Goal: Task Accomplishment & Management: Manage account settings

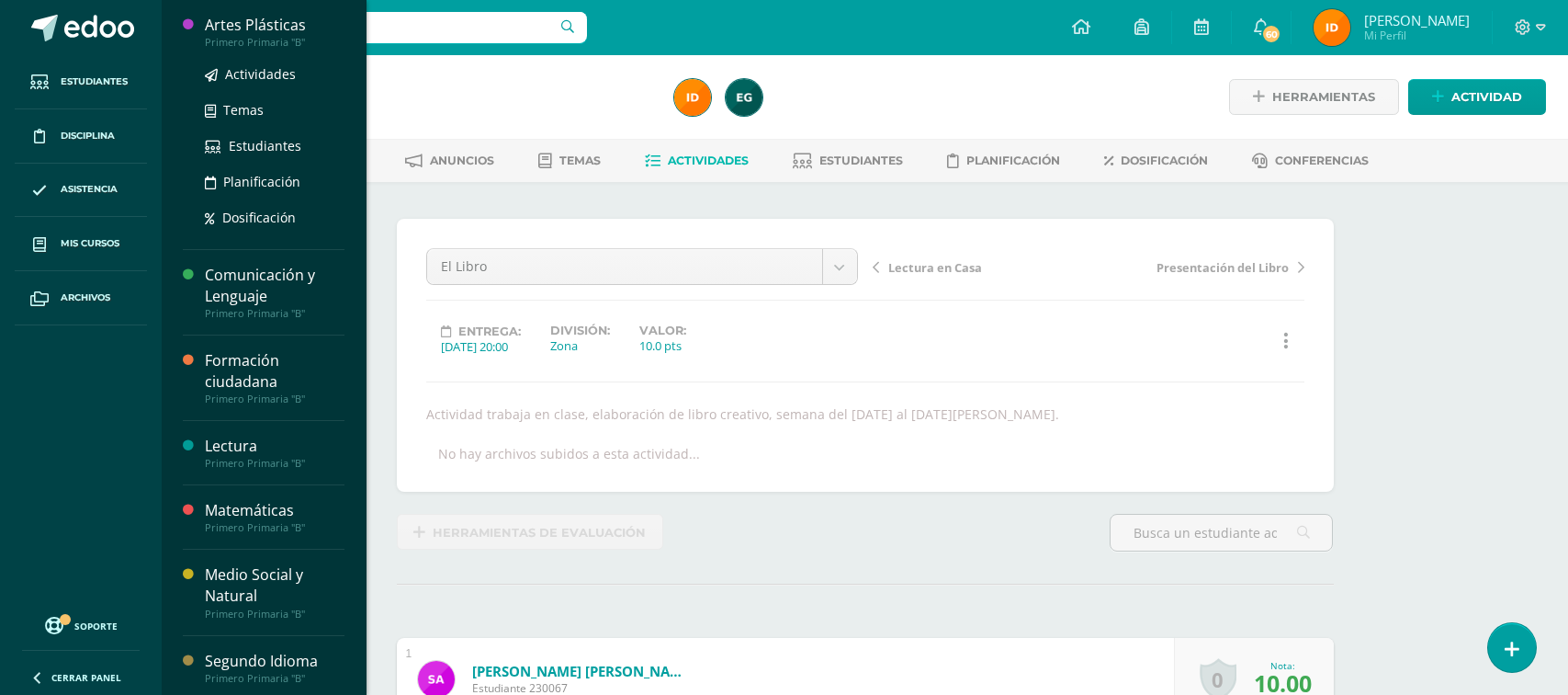
click at [220, 37] on div "Primero Primaria "B"" at bounding box center [275, 42] width 140 height 13
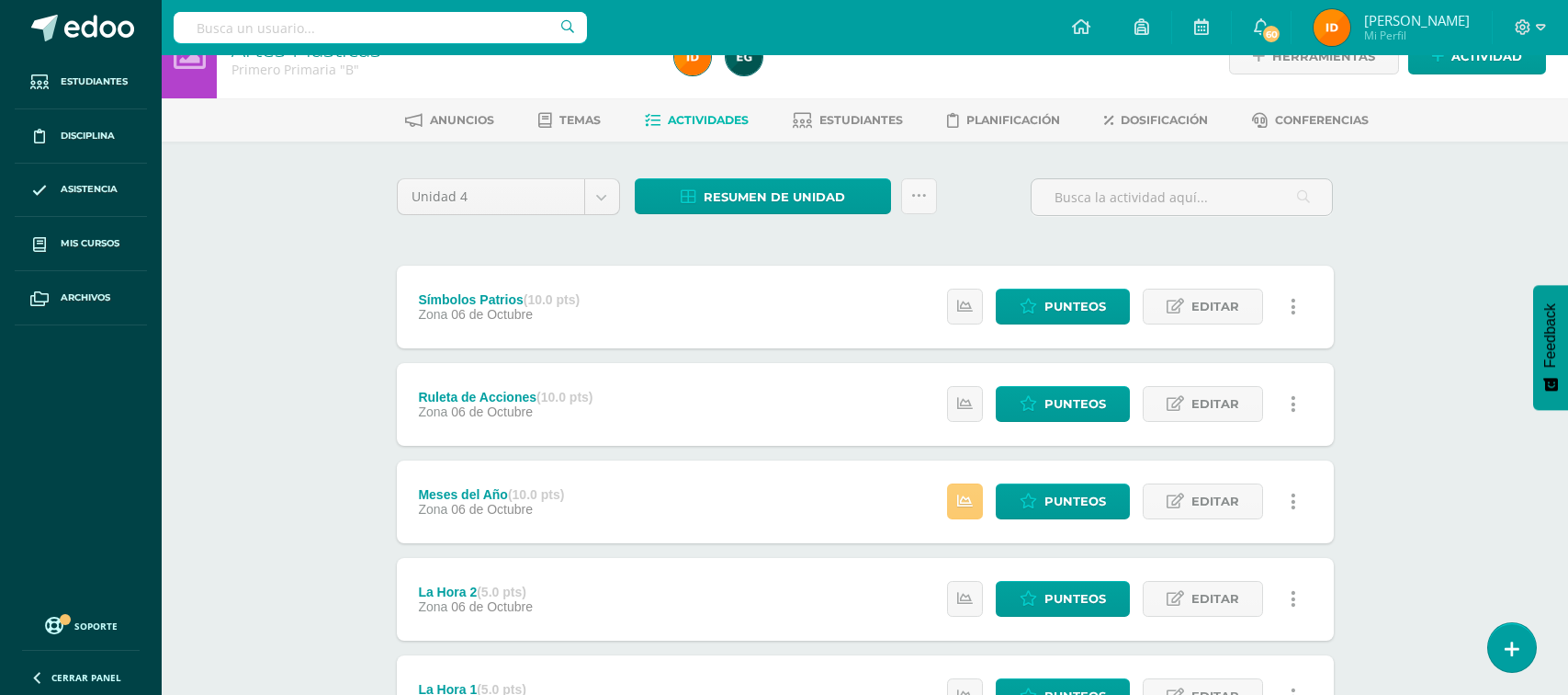
scroll to position [54, 0]
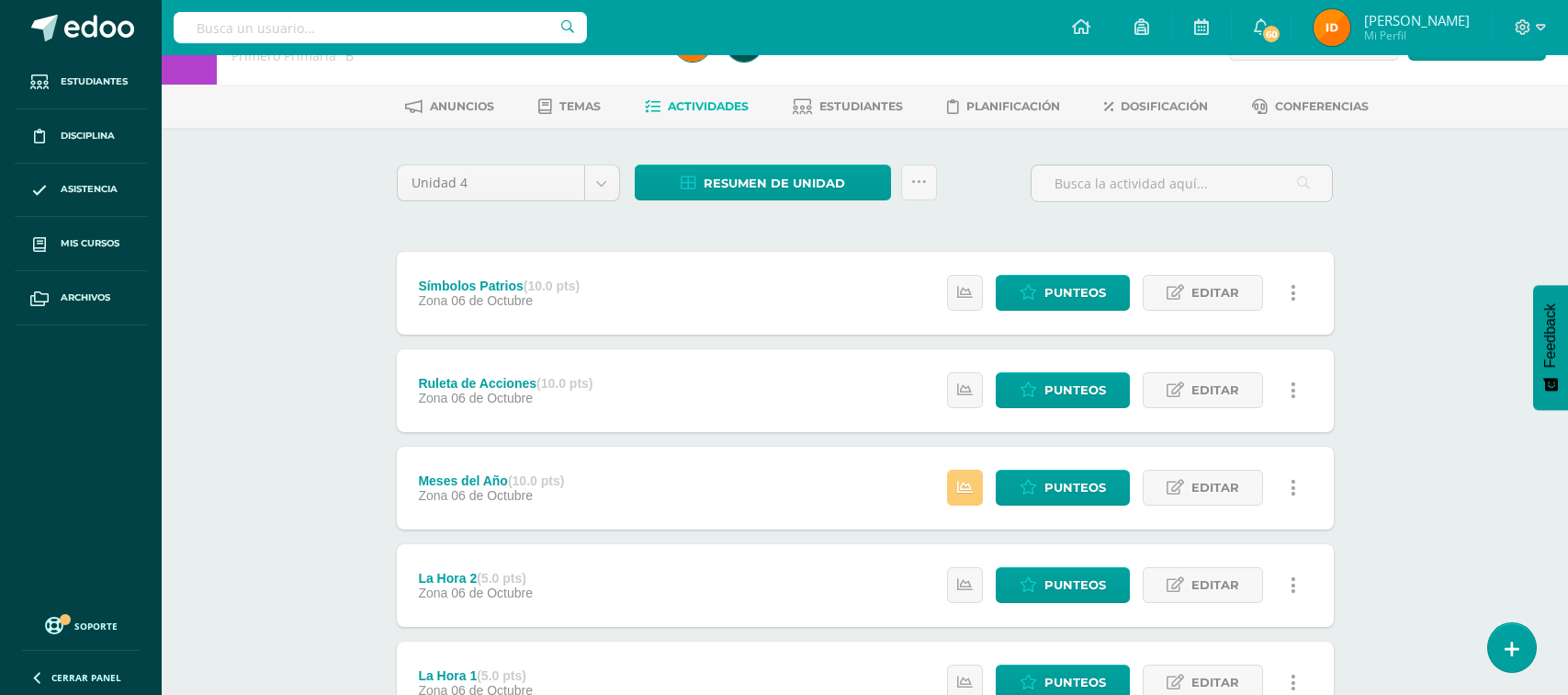
click at [774, 288] on div "Símbolos Patrios (10.0 pts) Zona 06 de Octubre Estatus de Actividad: 0 Estudian…" at bounding box center [865, 294] width 937 height 83
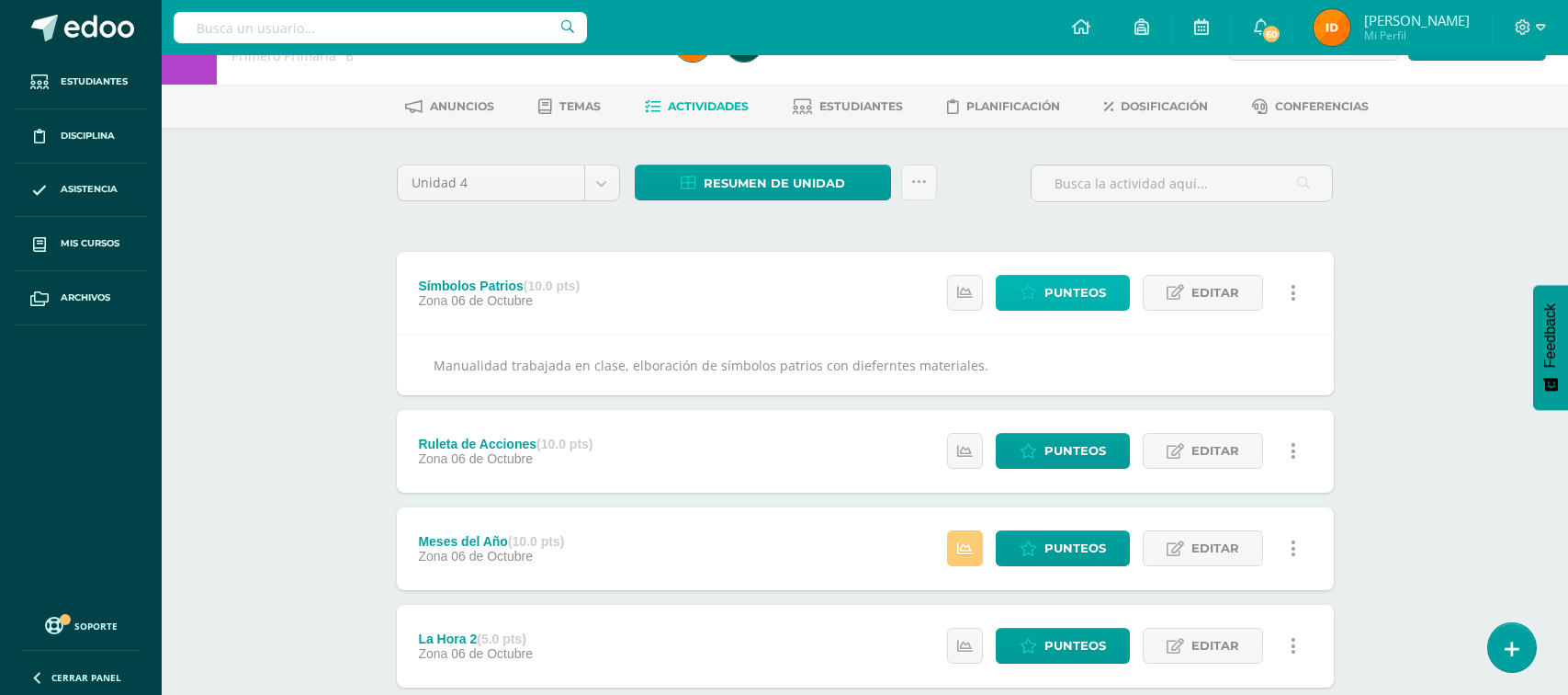
click at [1084, 297] on span "Punteos" at bounding box center [1075, 293] width 61 height 34
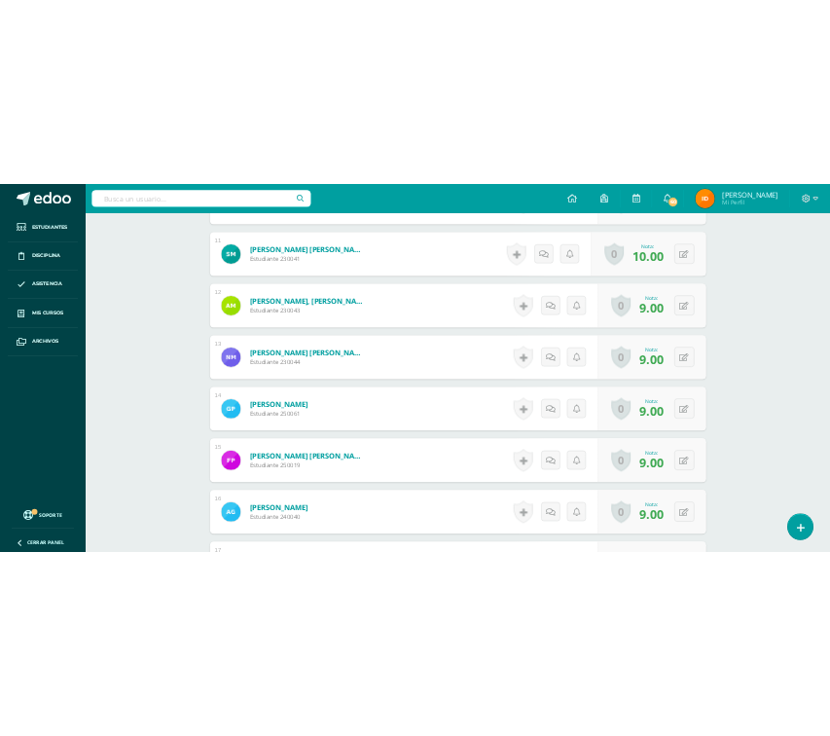
scroll to position [1571, 0]
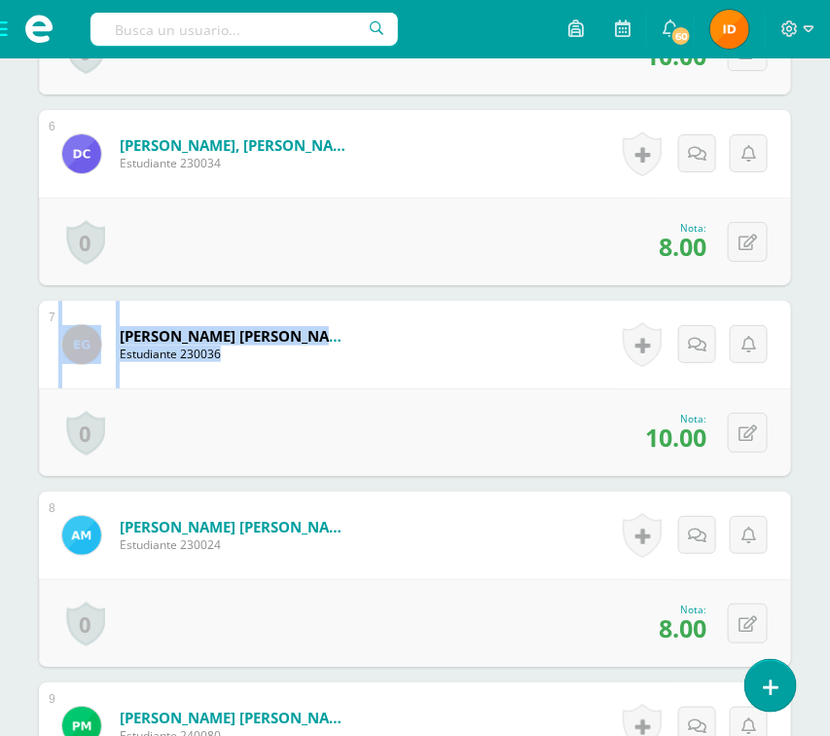
drag, startPoint x: 293, startPoint y: 382, endPoint x: -219, endPoint y: 399, distance: 512.2
click at [0, 399] on html "Estudiantes Disciplina Asistencia Mis cursos Archivos Soporte Ayuda Reportar un…" at bounding box center [415, 613] width 830 height 4368
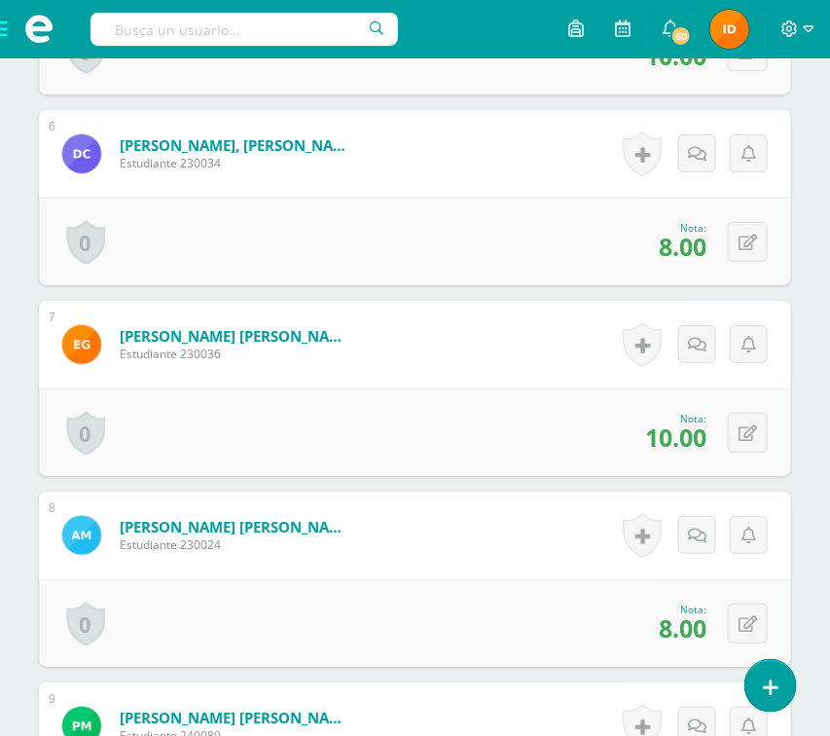
drag, startPoint x: 98, startPoint y: 91, endPoint x: 32, endPoint y: 94, distance: 66.2
click at [95, 91] on div "0 Logros Logros obtenidos Aún no hay logros agregados Nota: 10.00" at bounding box center [415, 51] width 752 height 88
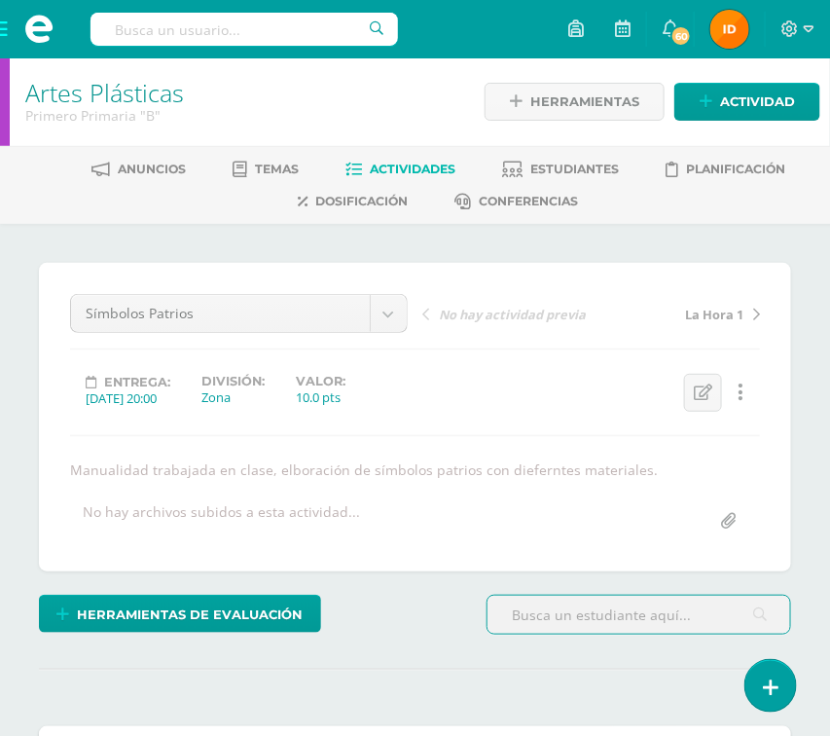
scroll to position [2, 0]
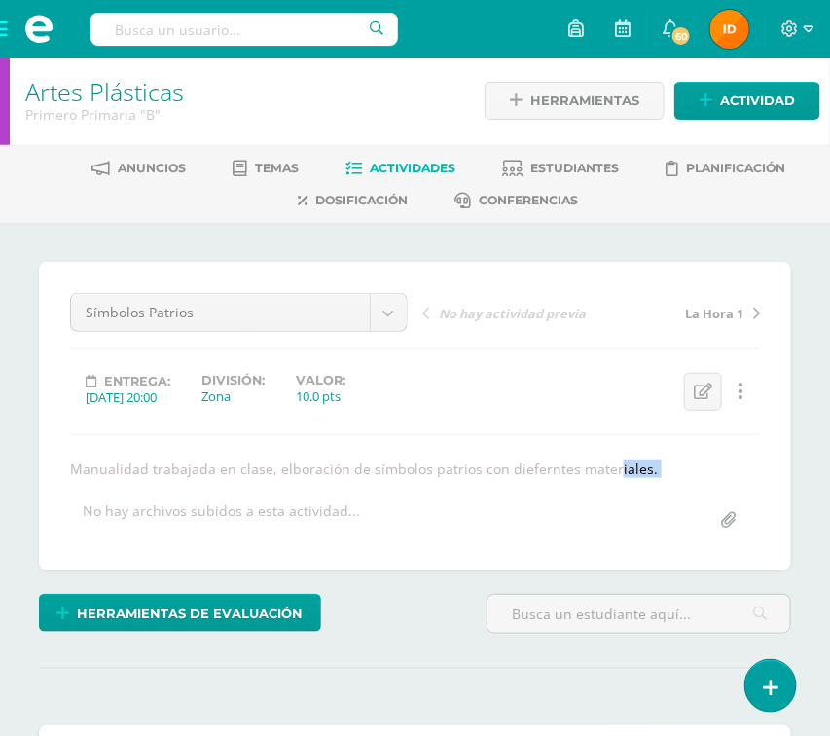
drag, startPoint x: 464, startPoint y: 468, endPoint x: -255, endPoint y: 482, distance: 719.4
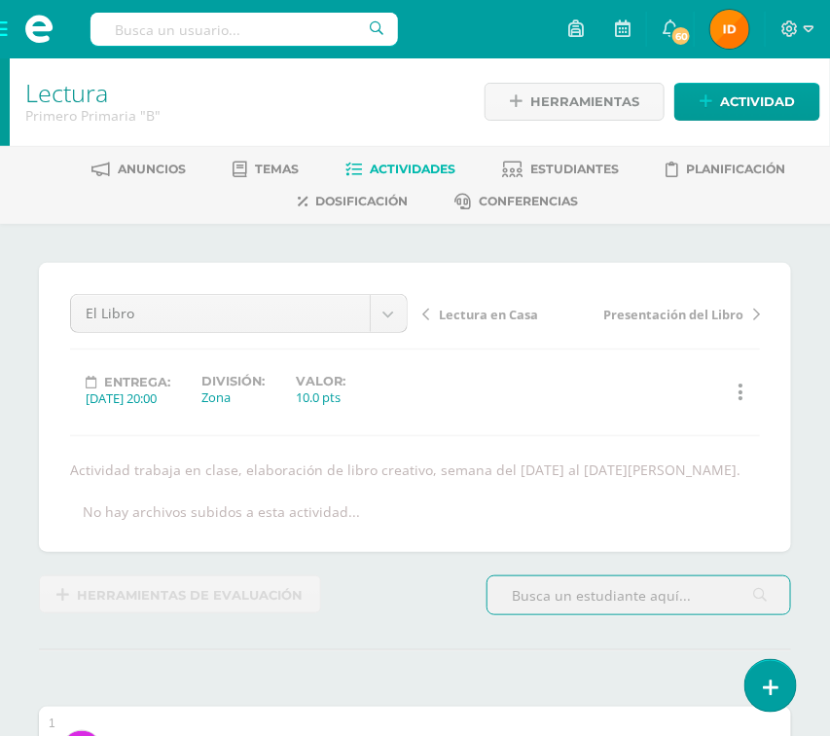
scroll to position [2, 0]
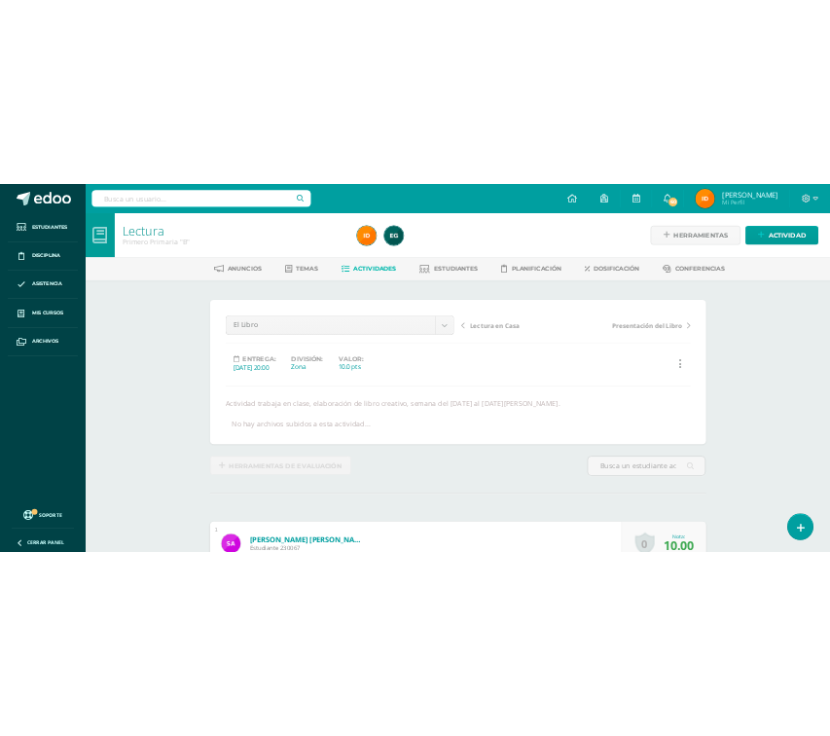
scroll to position [2, 0]
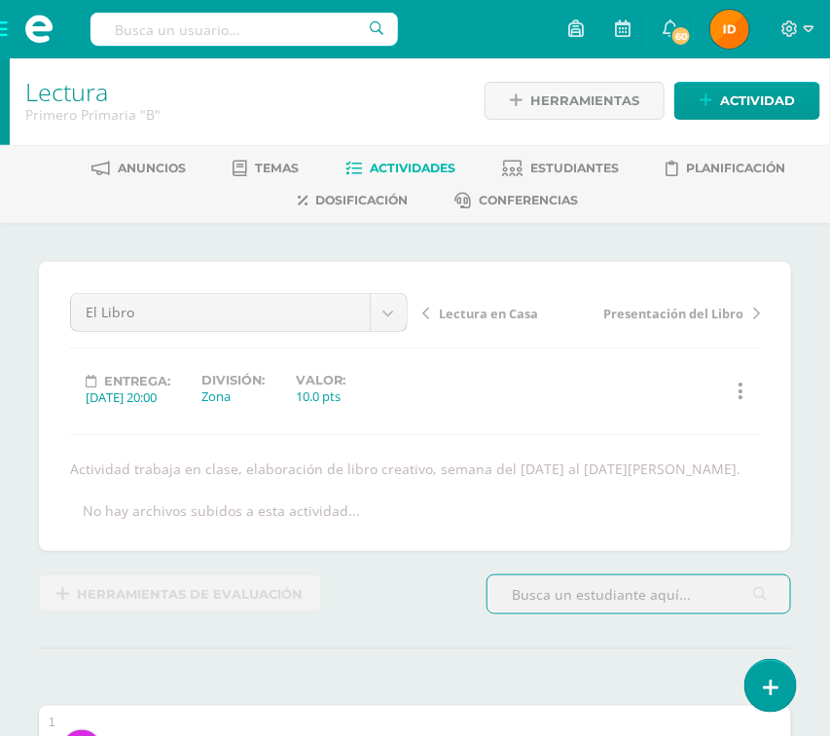
click at [5, 32] on span at bounding box center [39, 29] width 78 height 58
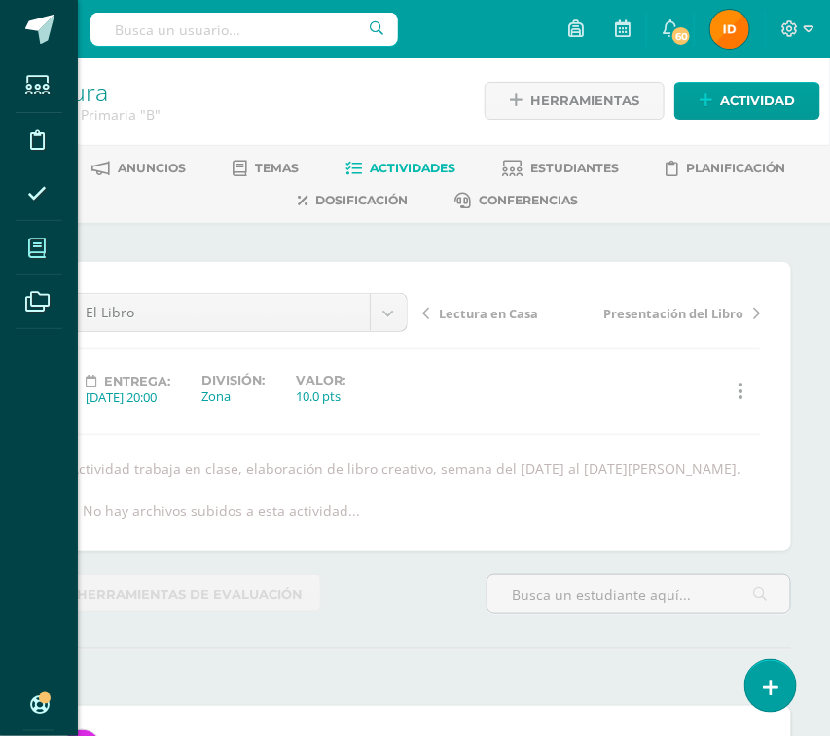
click at [53, 253] on span at bounding box center [38, 248] width 44 height 44
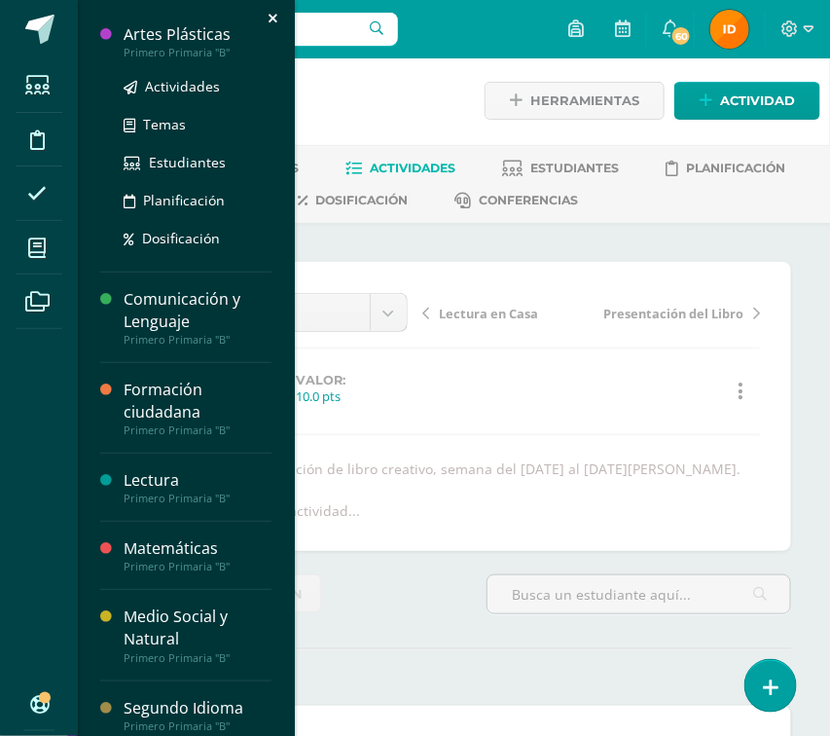
click at [165, 39] on div "Artes Plásticas" at bounding box center [198, 34] width 148 height 22
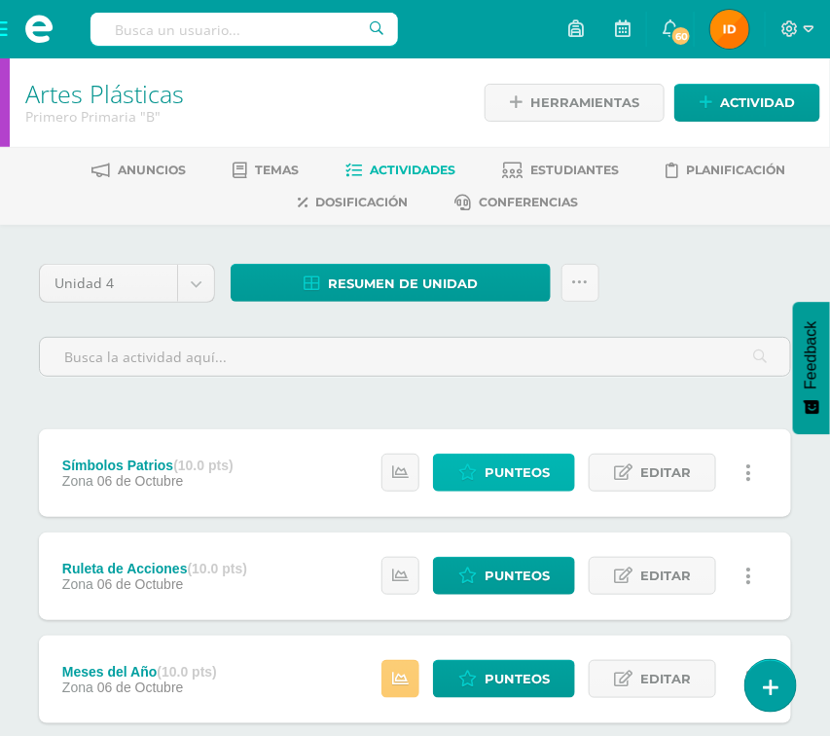
click at [511, 484] on span "Punteos" at bounding box center [517, 473] width 65 height 36
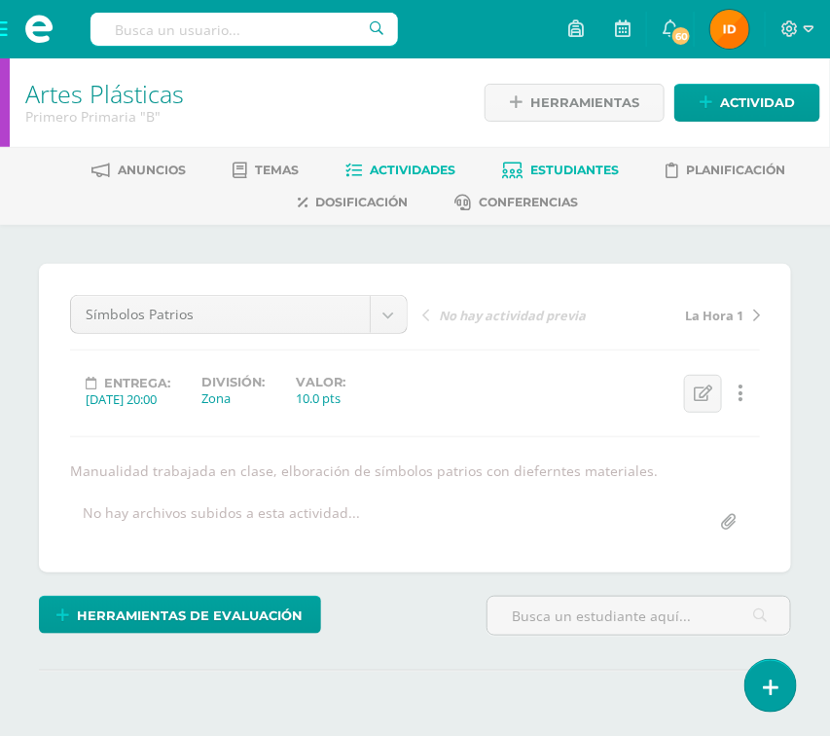
click at [566, 170] on span "Estudiantes" at bounding box center [574, 170] width 89 height 15
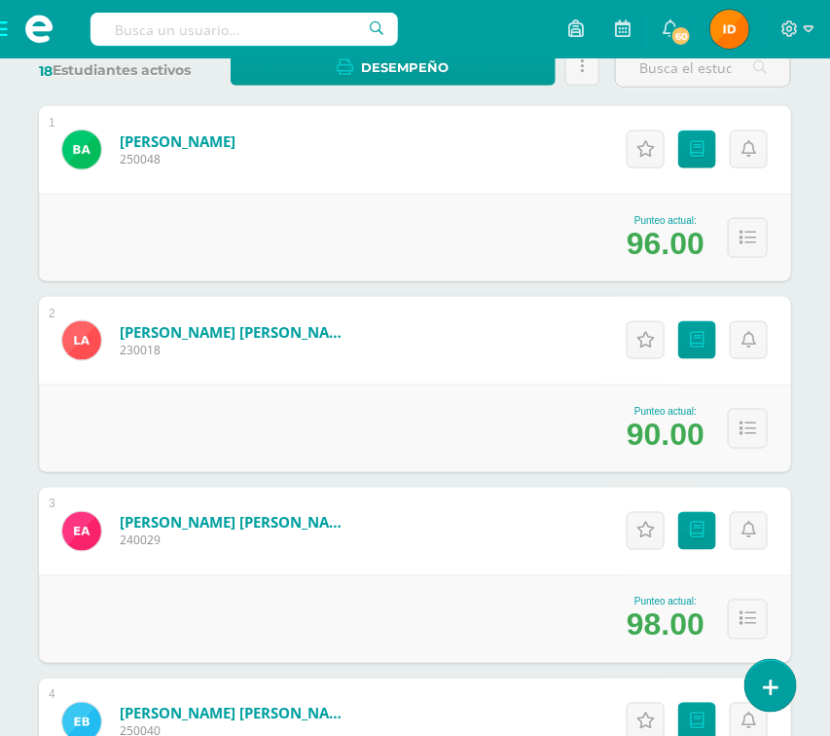
scroll to position [583, 0]
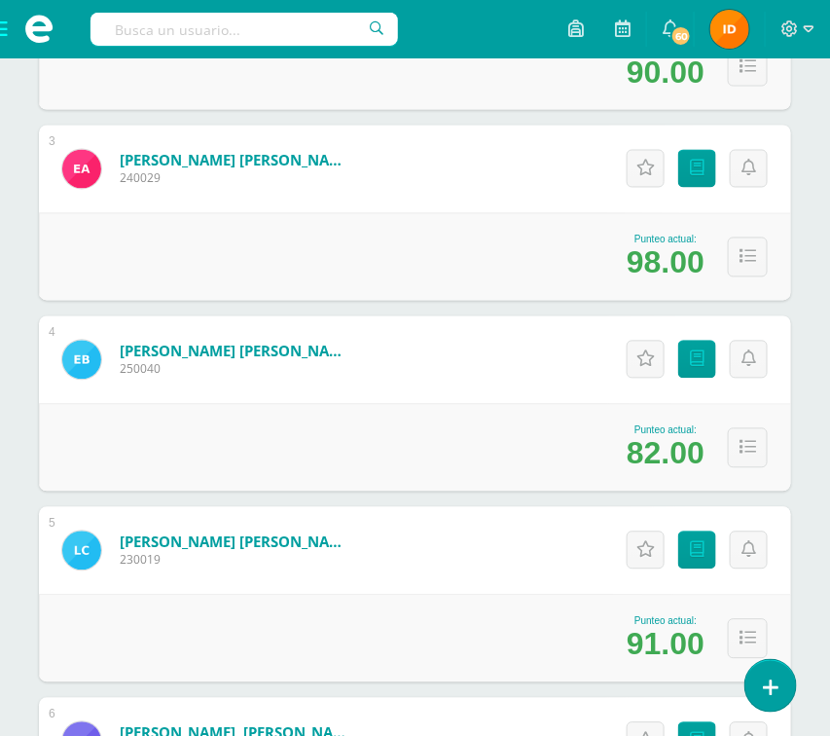
scroll to position [758, 0]
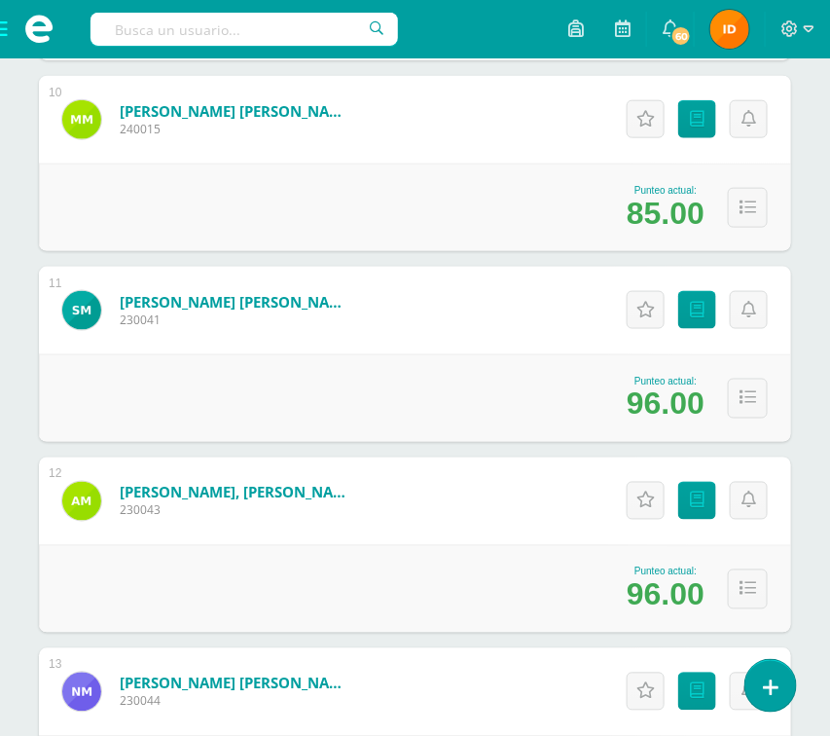
scroll to position [2101, 0]
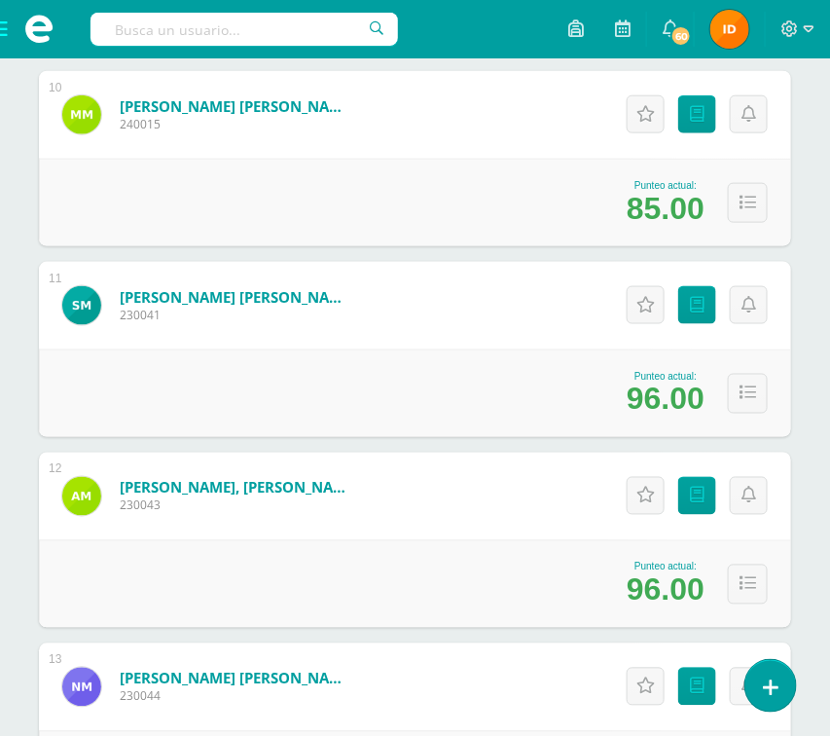
click at [799, 523] on div "Estudiantes (18) Unidad 4 Unidad 1 Unidad 3 Unidad 4 Unidad 2 18 Estudiantes ac…" at bounding box center [415, 12] width 768 height 3700
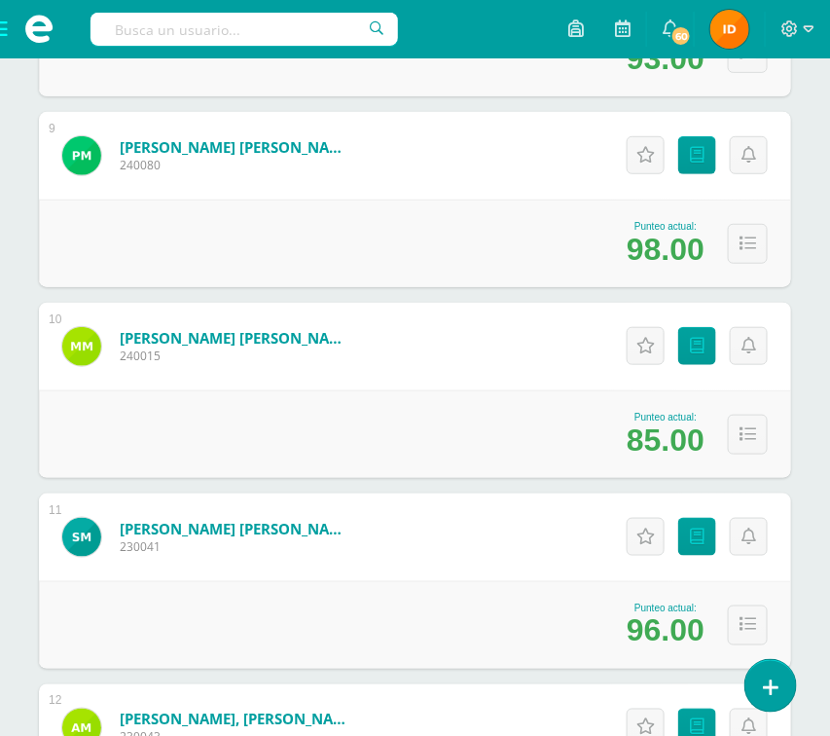
scroll to position [1868, 0]
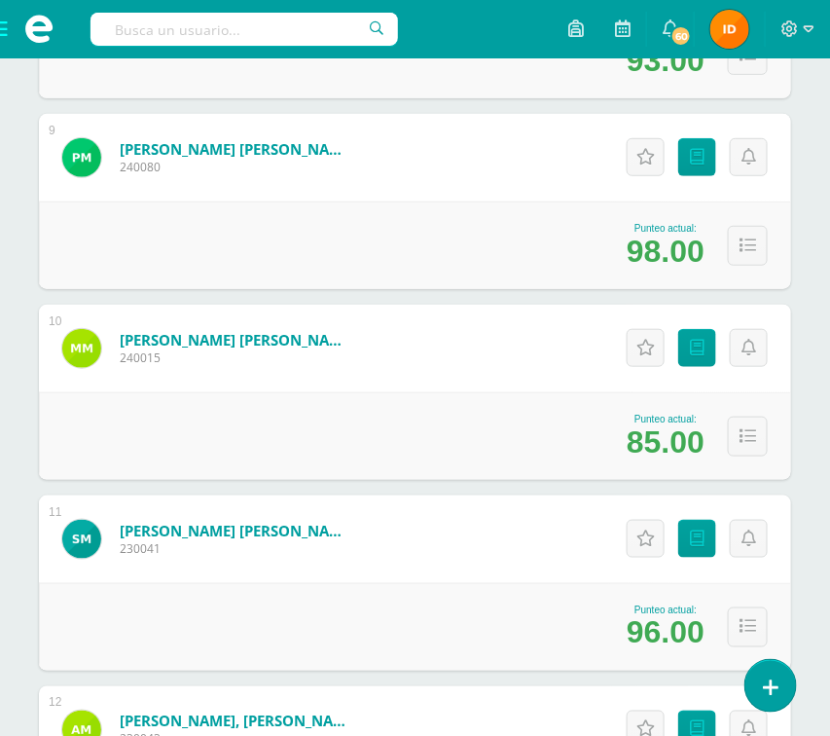
click at [793, 232] on div "Estudiantes (18) Unidad 4 Unidad 1 Unidad 3 Unidad 4 Unidad 2 18 Estudiantes ac…" at bounding box center [415, 246] width 768 height 3700
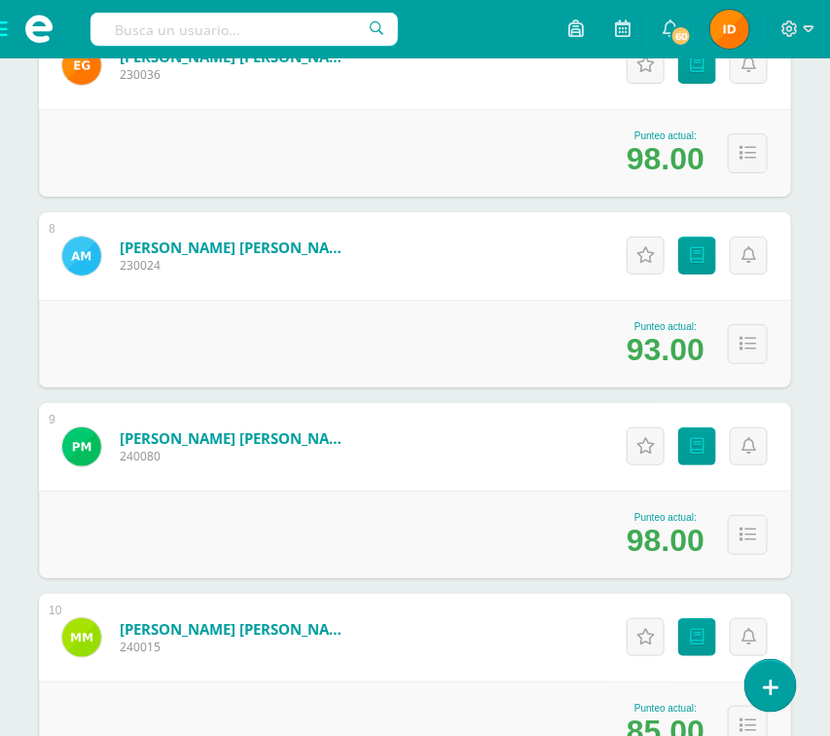
scroll to position [1576, 0]
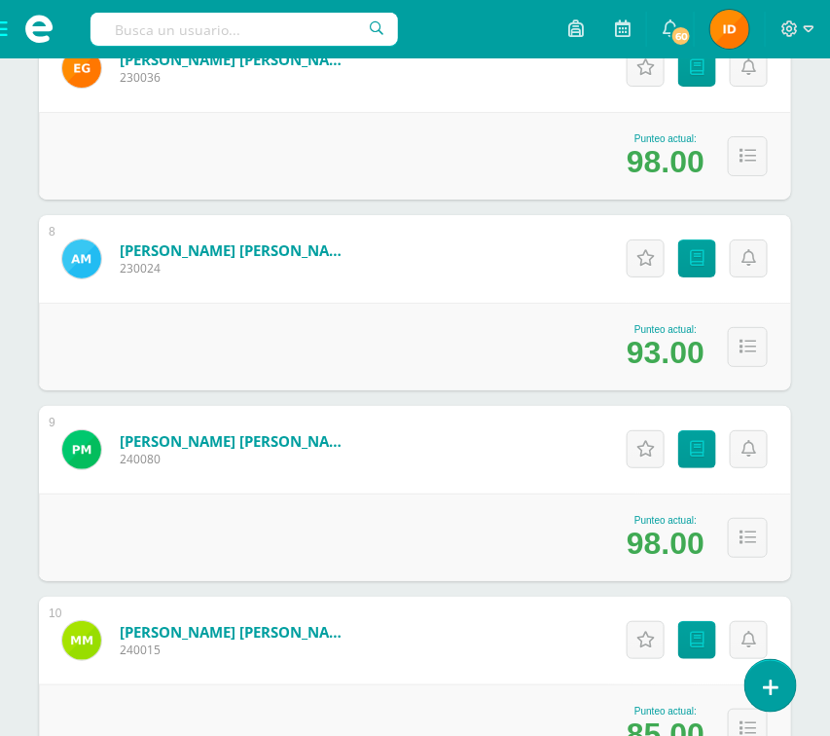
click at [804, 386] on div "Estudiantes (18) Unidad 4 Unidad 1 Unidad 3 Unidad 4 Unidad 2 18 Estudiantes ac…" at bounding box center [415, 538] width 830 height 3778
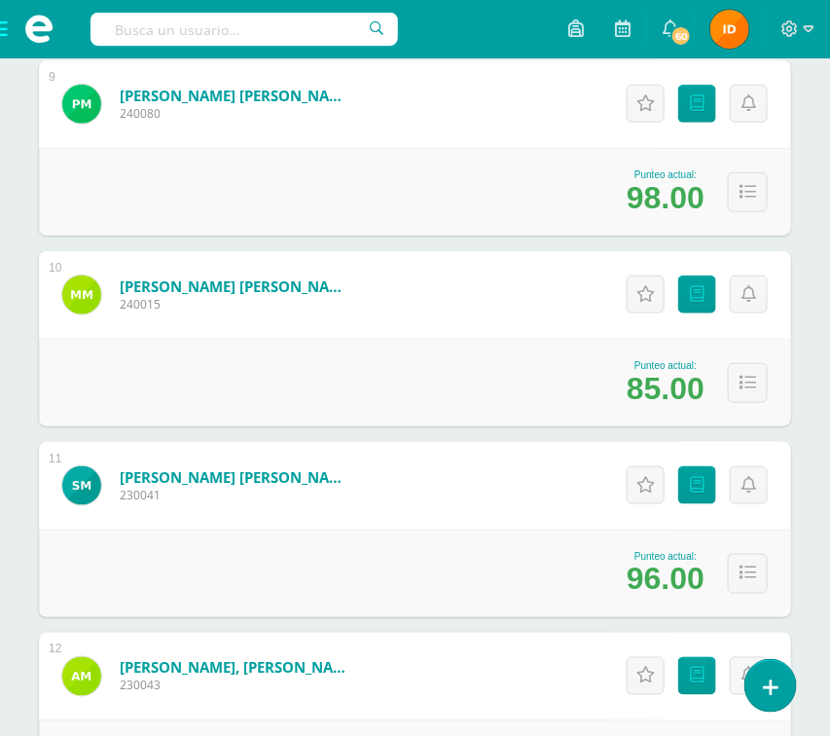
scroll to position [1926, 0]
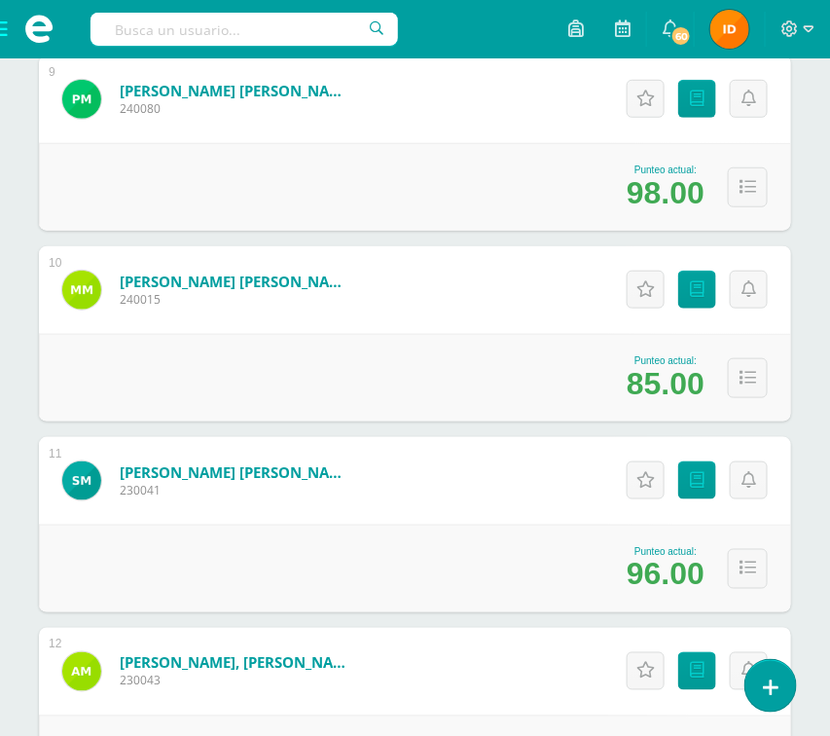
click at [803, 403] on div "Estudiantes (18) Unidad 4 Unidad 1 Unidad 3 Unidad 4 Unidad 2 18 Estudiantes ac…" at bounding box center [415, 188] width 830 height 3778
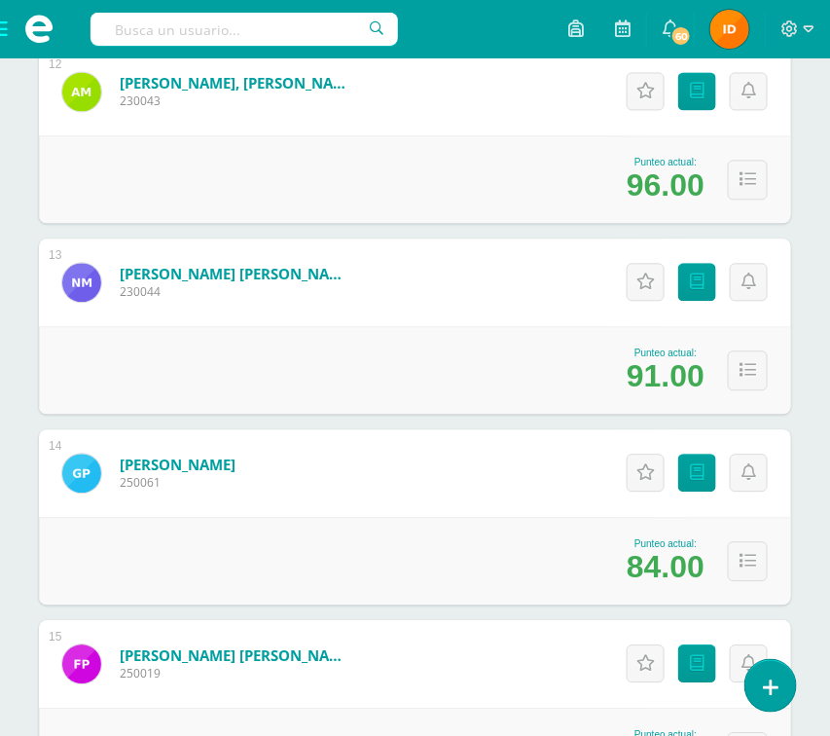
scroll to position [2510, 0]
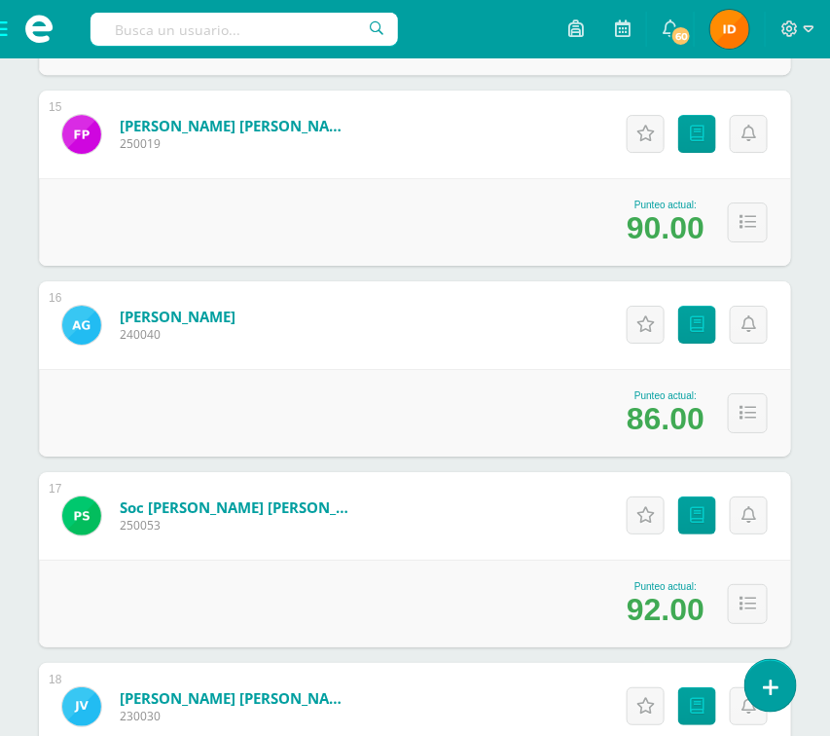
scroll to position [3094, 0]
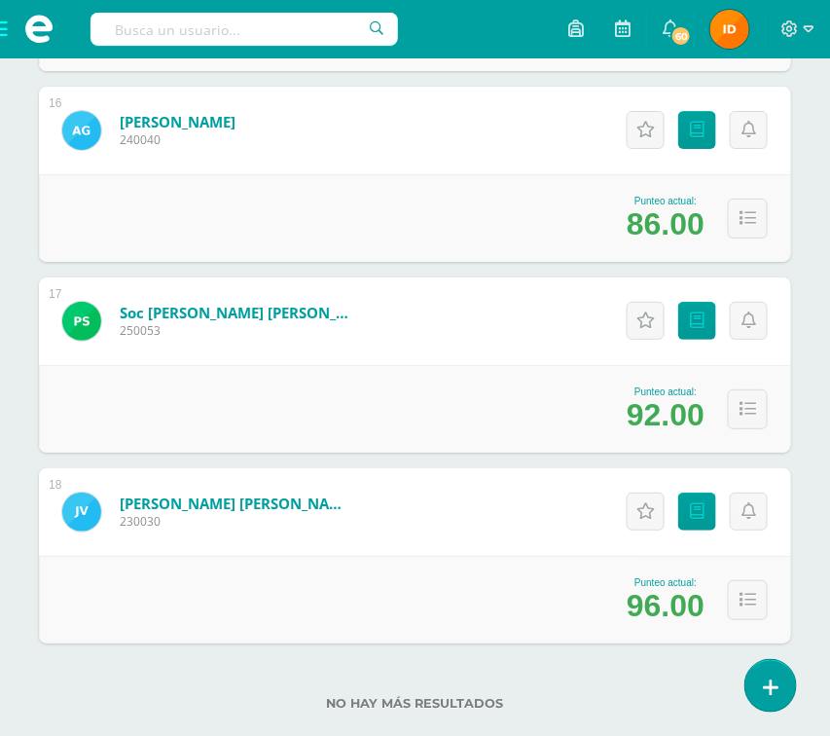
scroll to position [3267, 0]
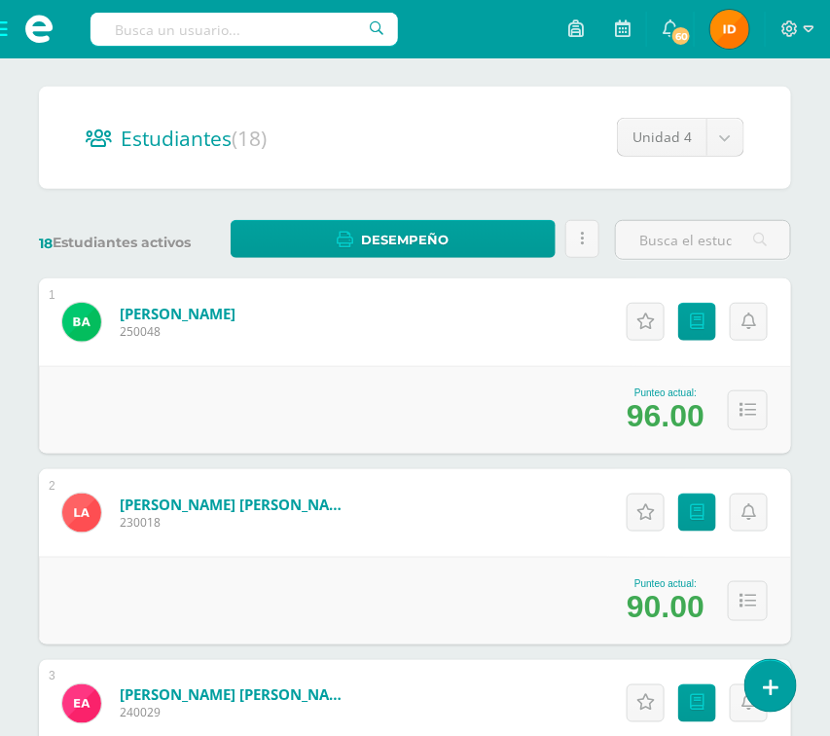
scroll to position [173, 0]
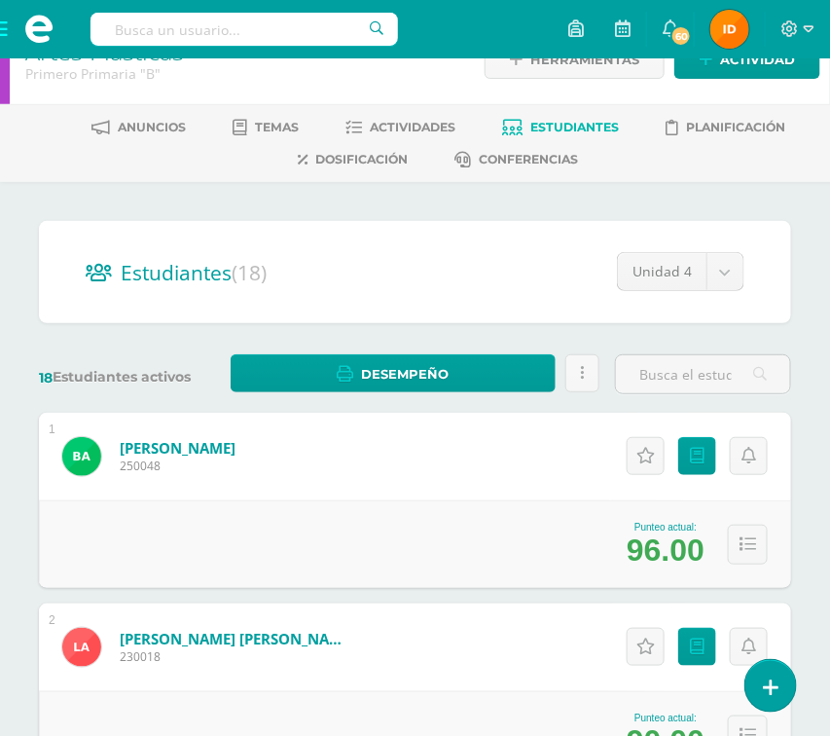
scroll to position [0, 0]
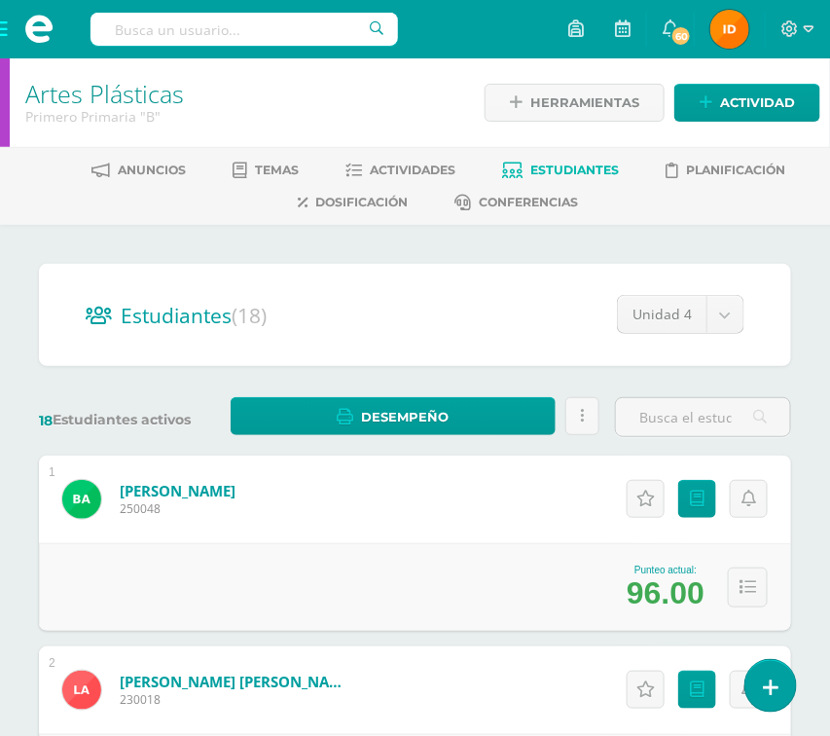
click at [535, 167] on span "Estudiantes" at bounding box center [574, 170] width 89 height 15
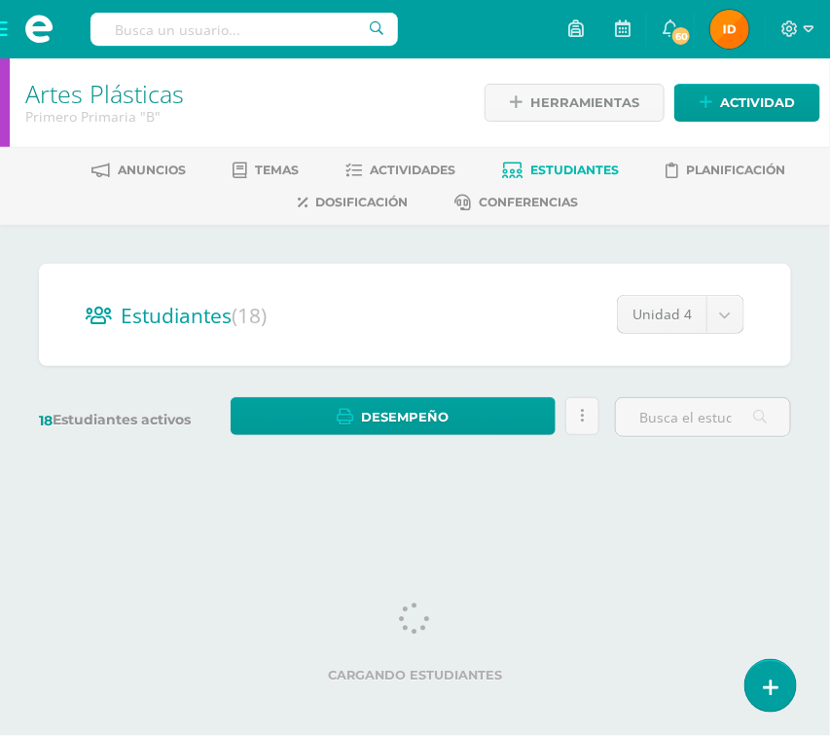
click at [426, 170] on span "Actividades" at bounding box center [413, 170] width 86 height 15
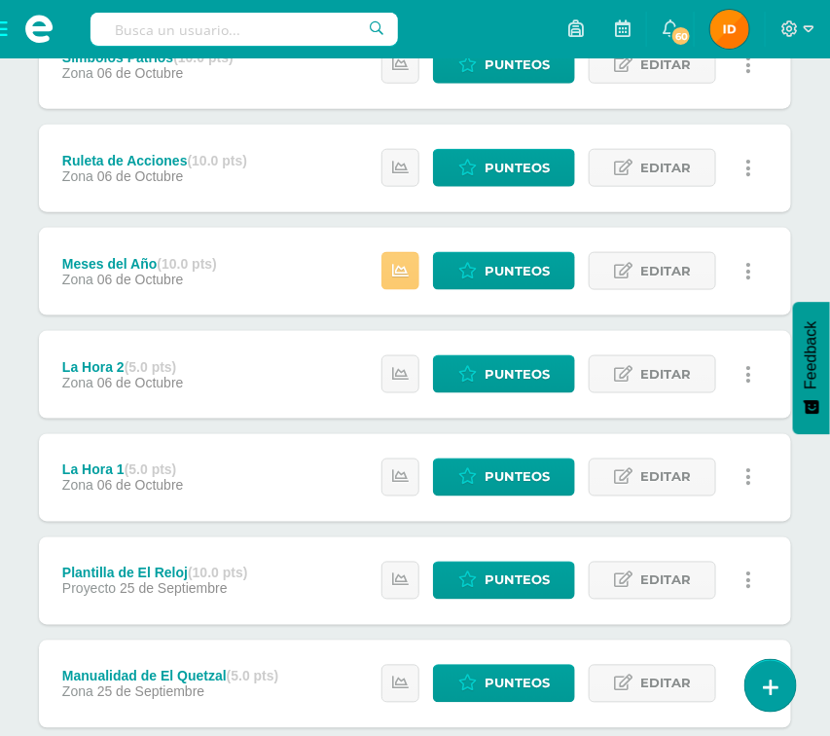
scroll to position [466, 0]
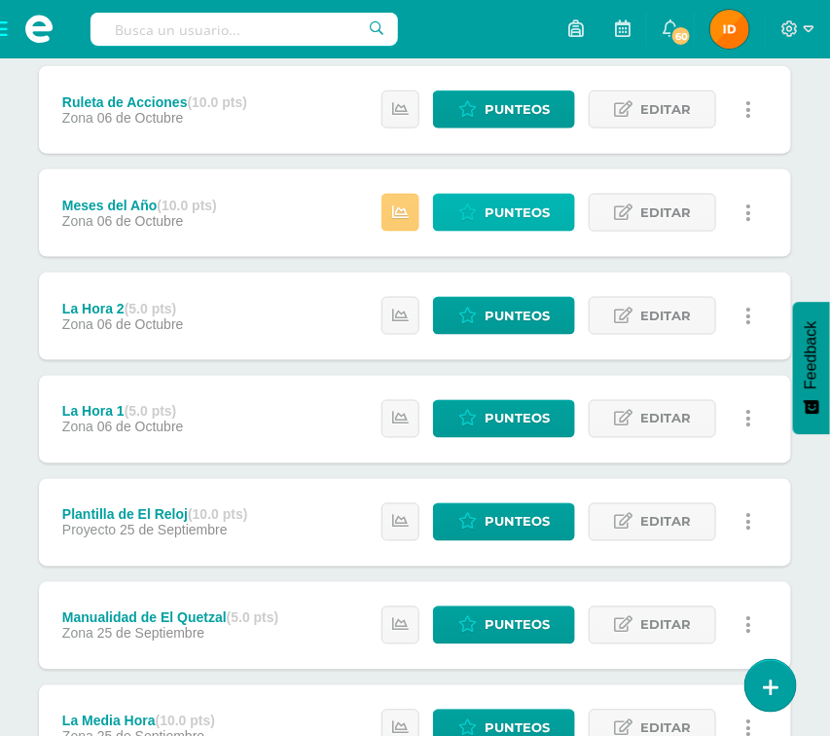
click at [529, 222] on span "Punteos" at bounding box center [517, 213] width 65 height 36
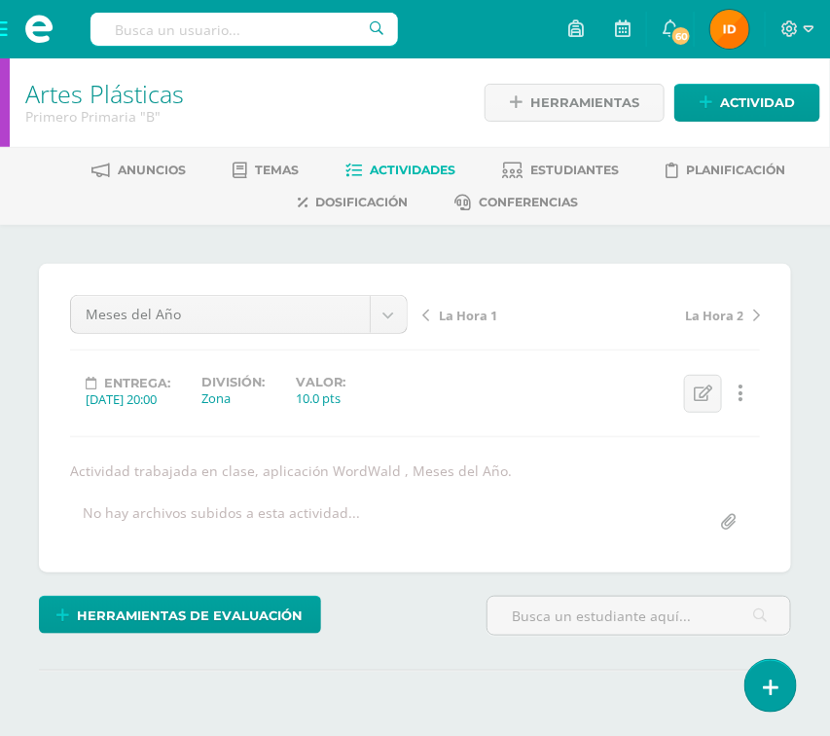
click at [798, 444] on div "¿Estás seguro que quieres eliminar esta actividad? Esto borrará la actividad y …" at bounding box center [415, 523] width 768 height 519
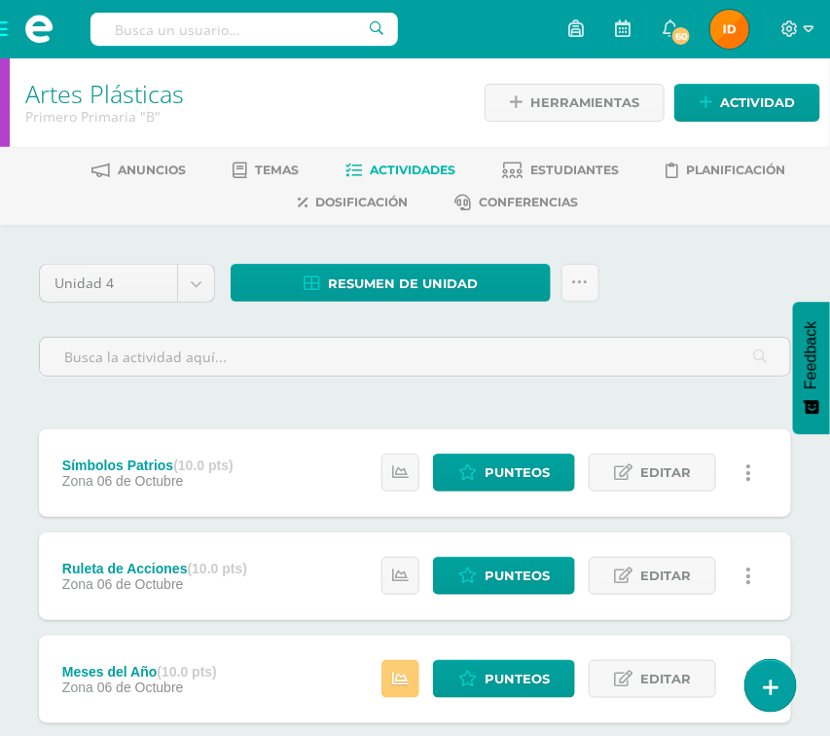
click at [5, 37] on span at bounding box center [39, 29] width 78 height 58
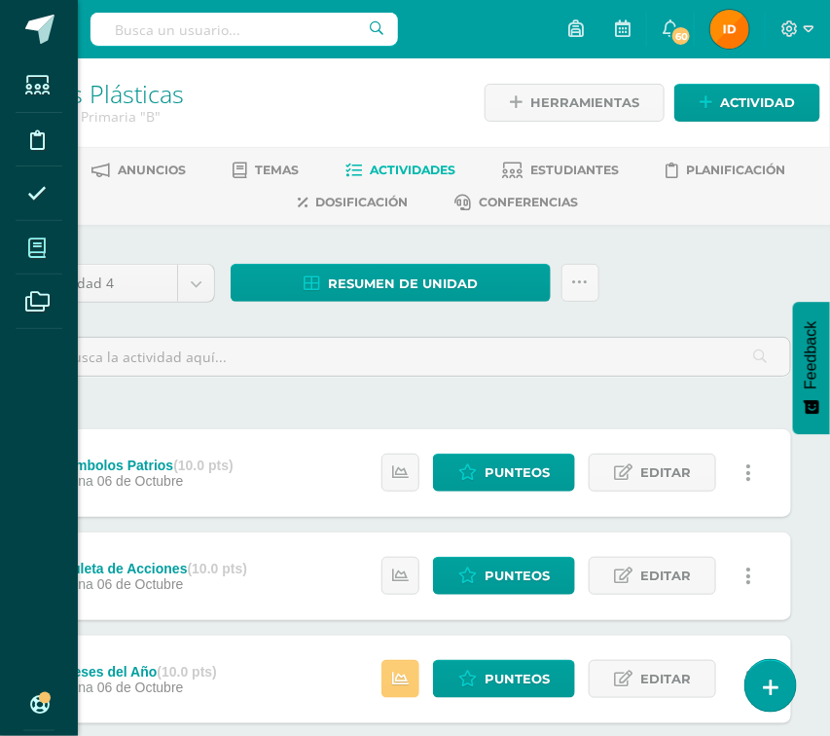
click at [30, 236] on span at bounding box center [38, 248] width 44 height 44
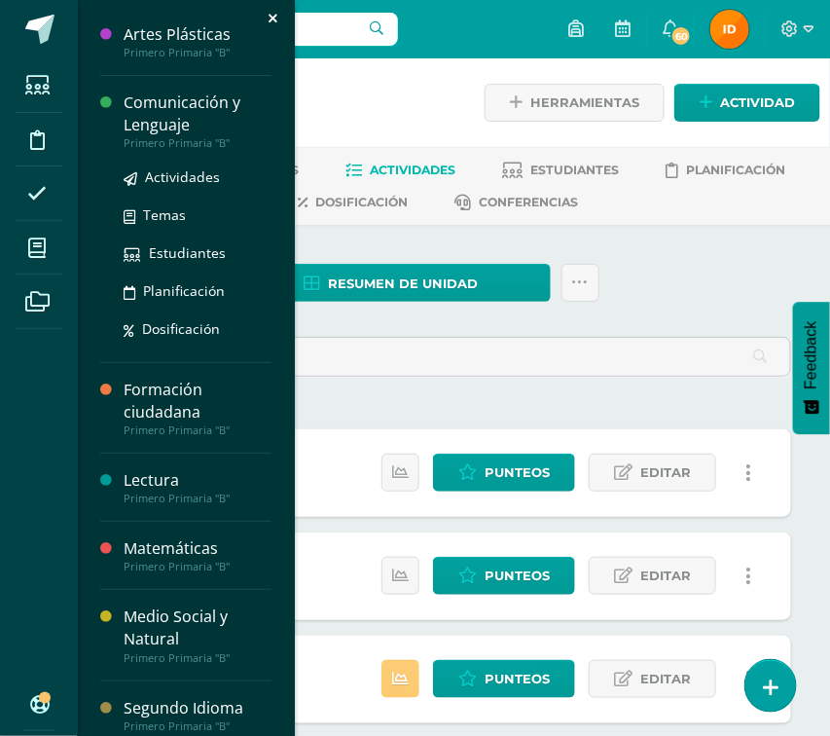
click at [161, 119] on div "Comunicación y Lenguaje" at bounding box center [198, 113] width 148 height 45
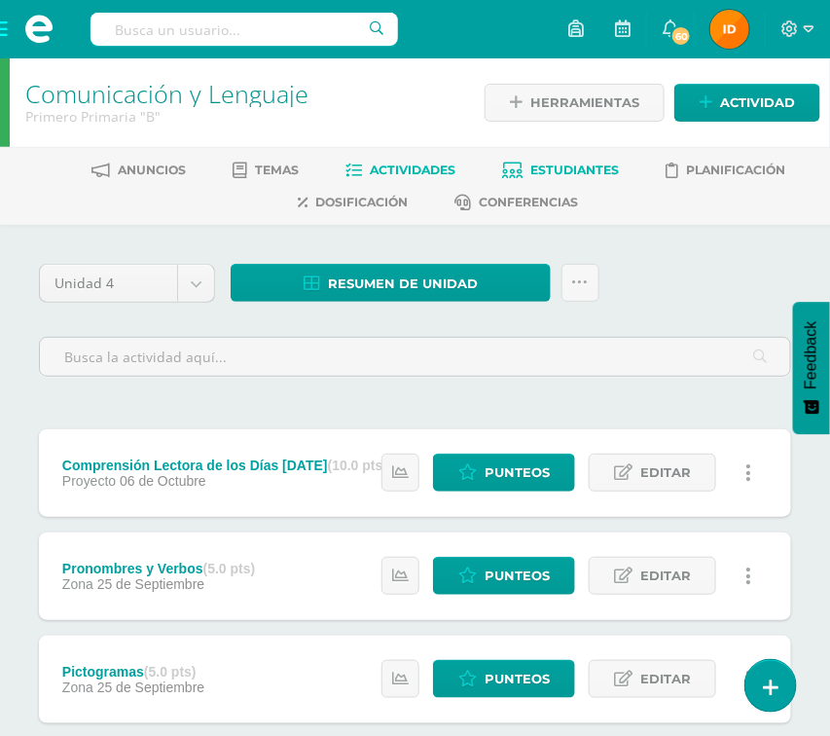
click at [567, 164] on span "Estudiantes" at bounding box center [574, 170] width 89 height 15
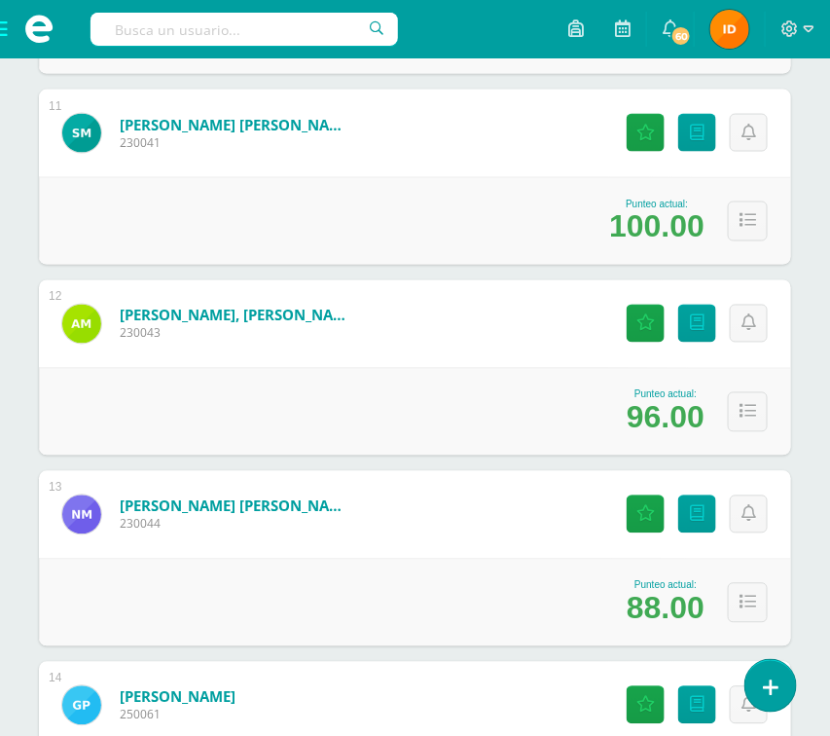
scroll to position [2276, 0]
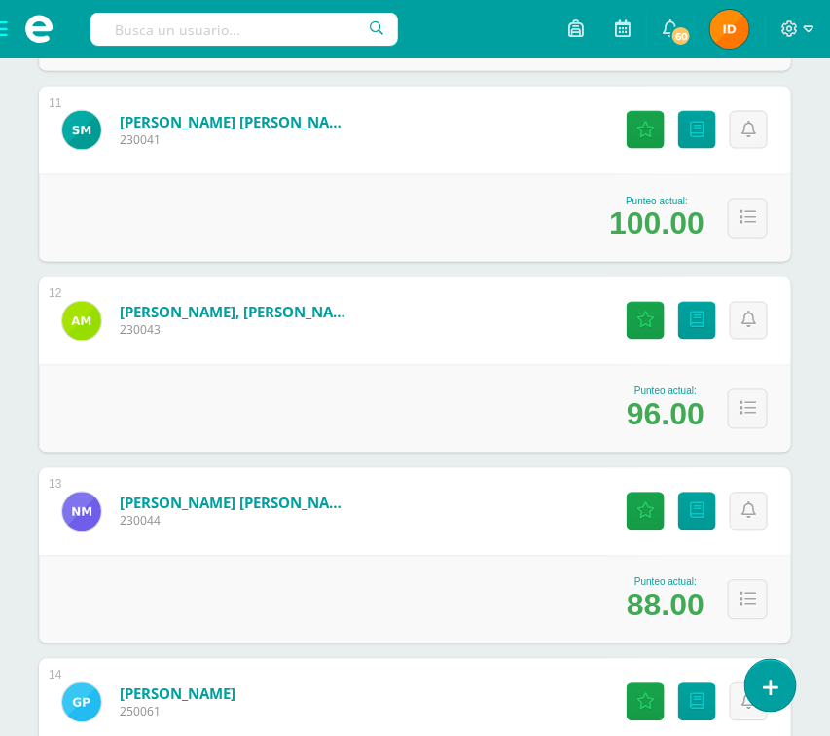
click at [804, 297] on div "Estudiantes (18) Unidad 4 Unidad 1 Unidad 3 Unidad 4 Unidad 2 18 Estudiantes ac…" at bounding box center [415, 74] width 830 height 4252
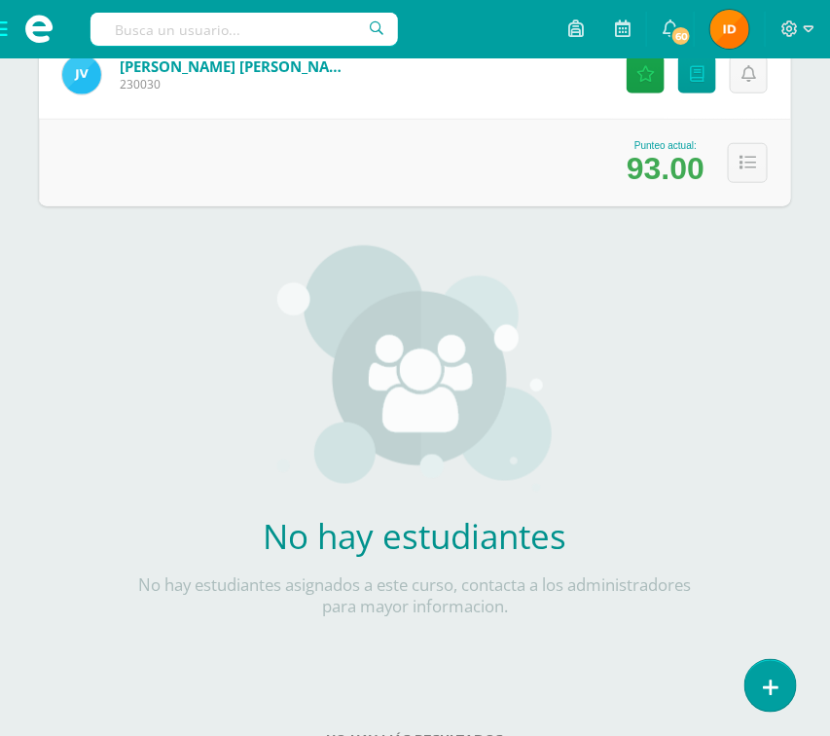
scroll to position [3742, 0]
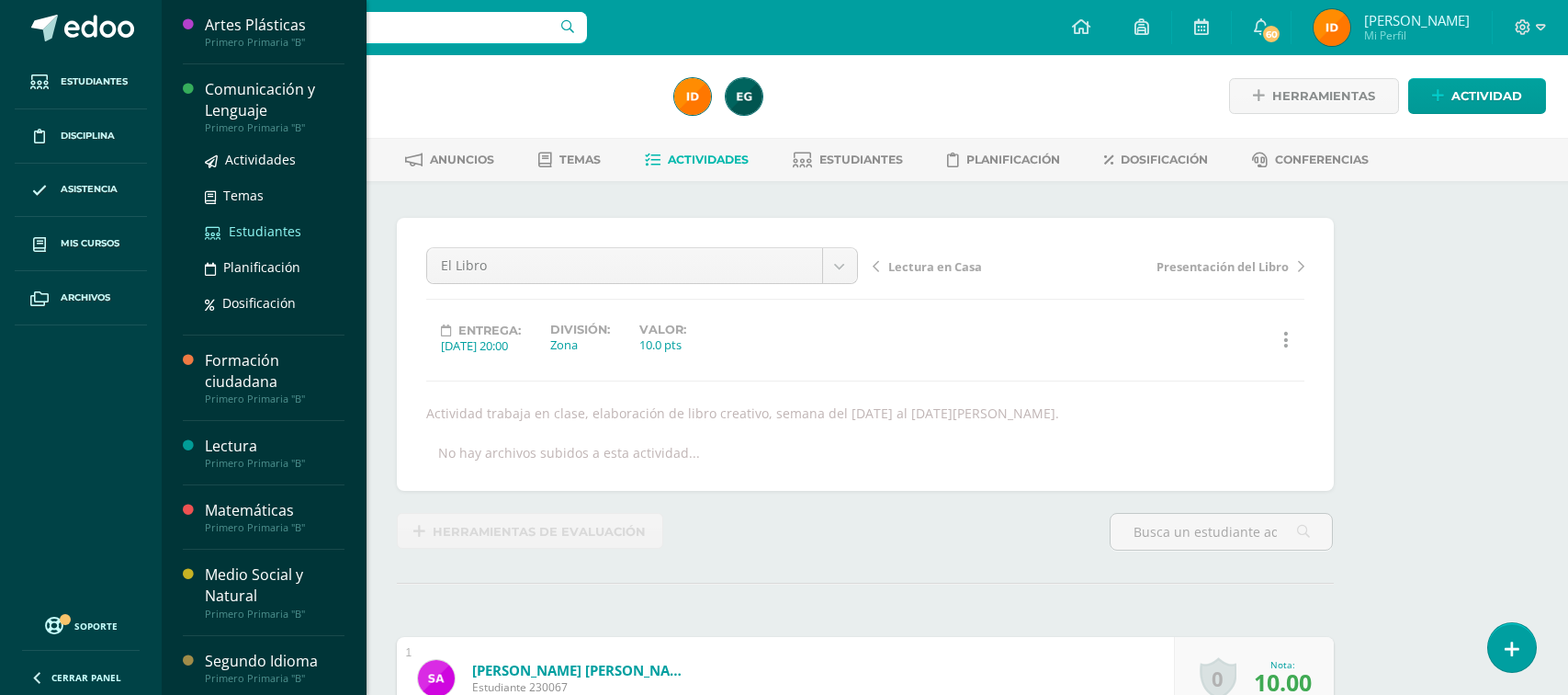
scroll to position [2, 0]
click at [231, 113] on div "Comunicación y Lenguaje" at bounding box center [275, 100] width 140 height 42
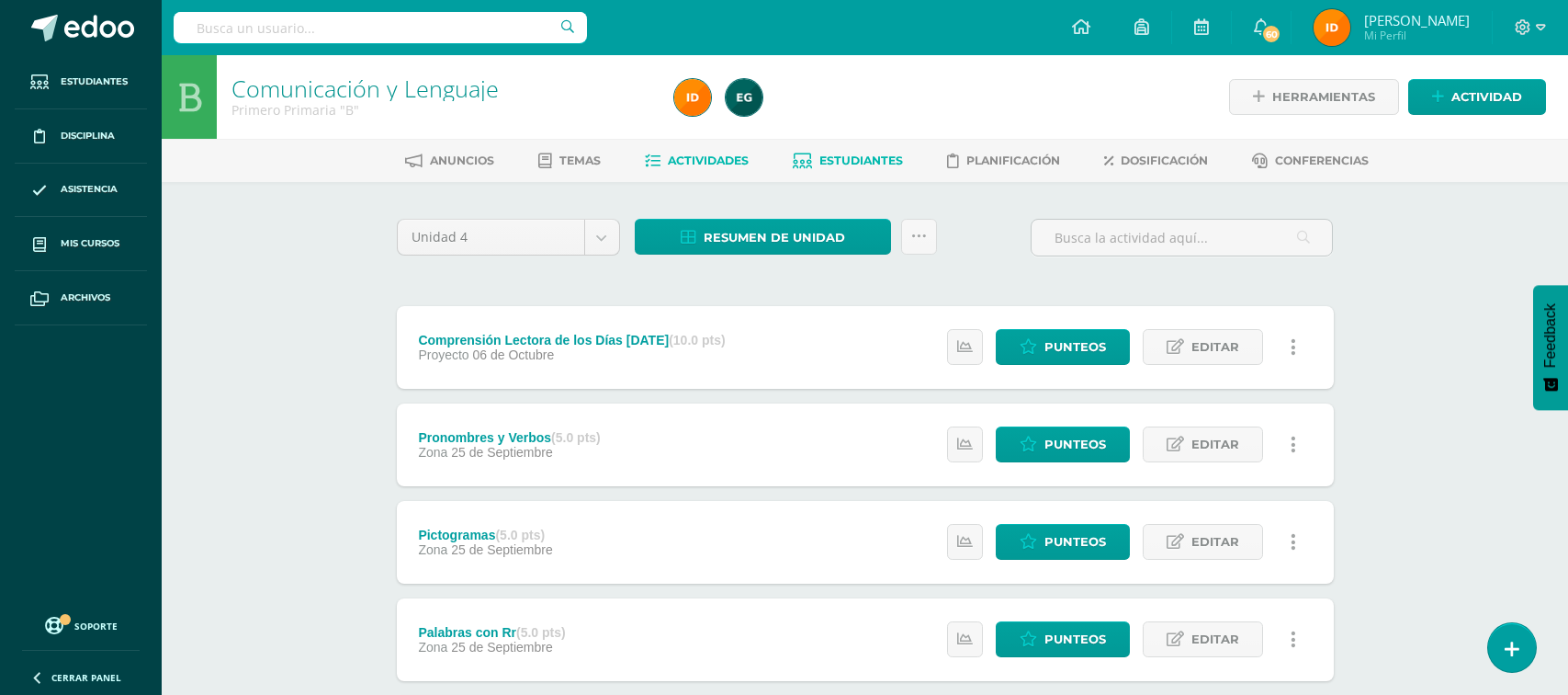
click at [855, 163] on span "Estudiantes" at bounding box center [861, 161] width 84 height 14
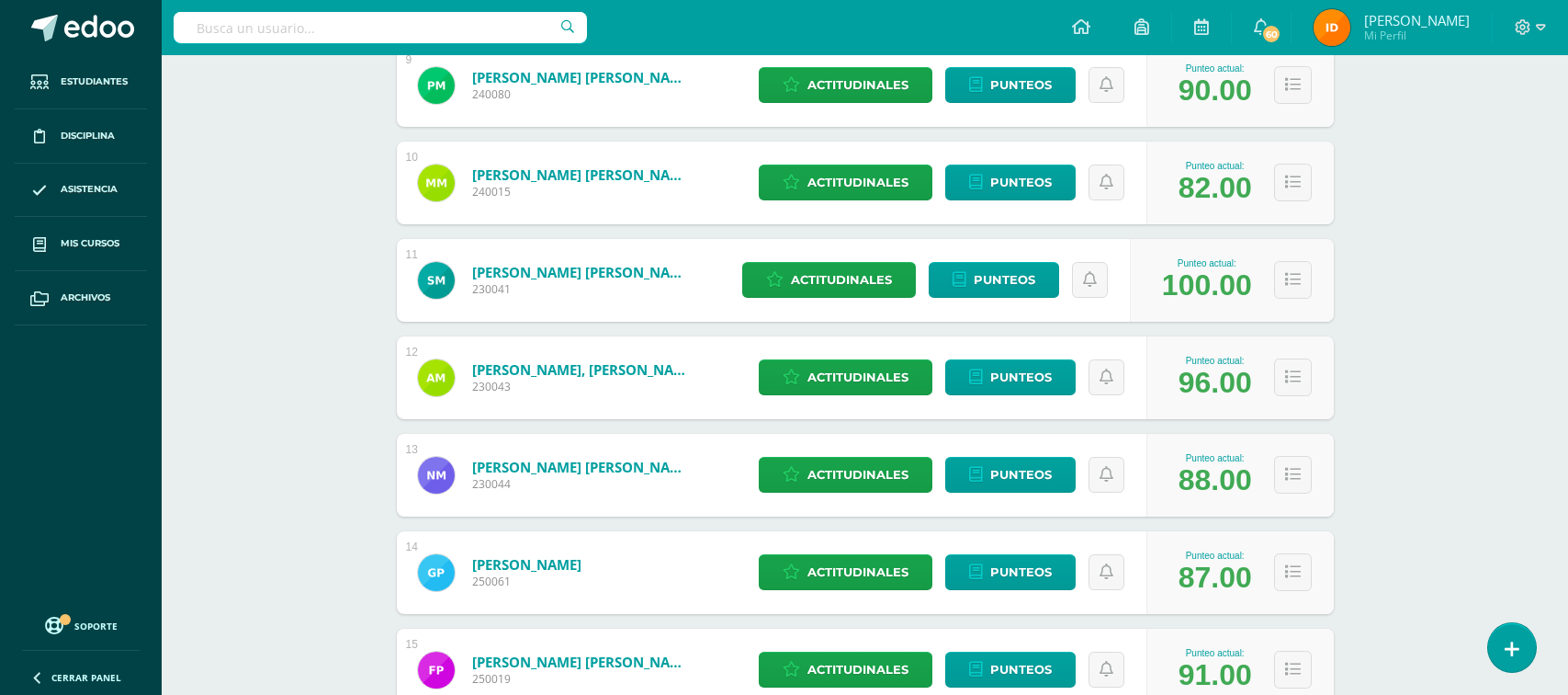
scroll to position [1187, 0]
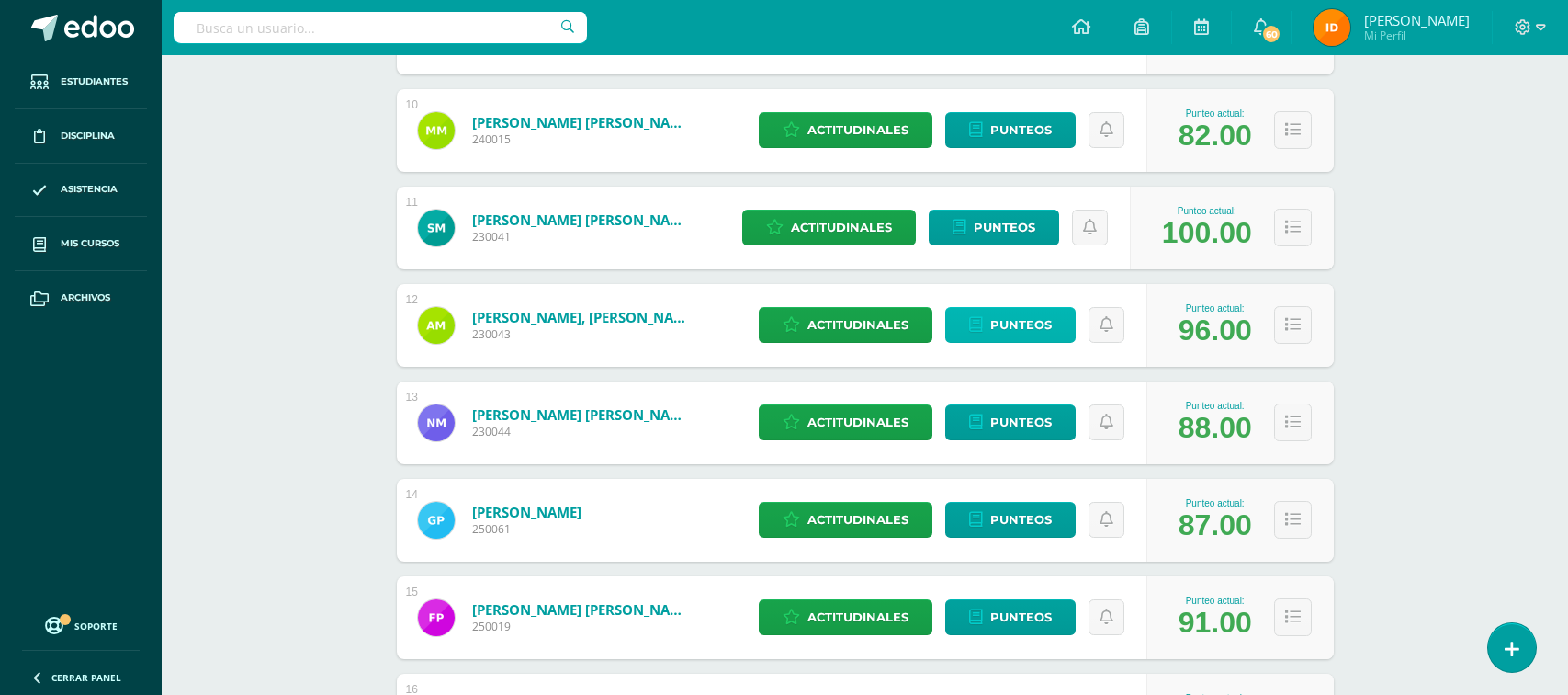
click at [1003, 320] on span "Punteos" at bounding box center [1020, 325] width 61 height 34
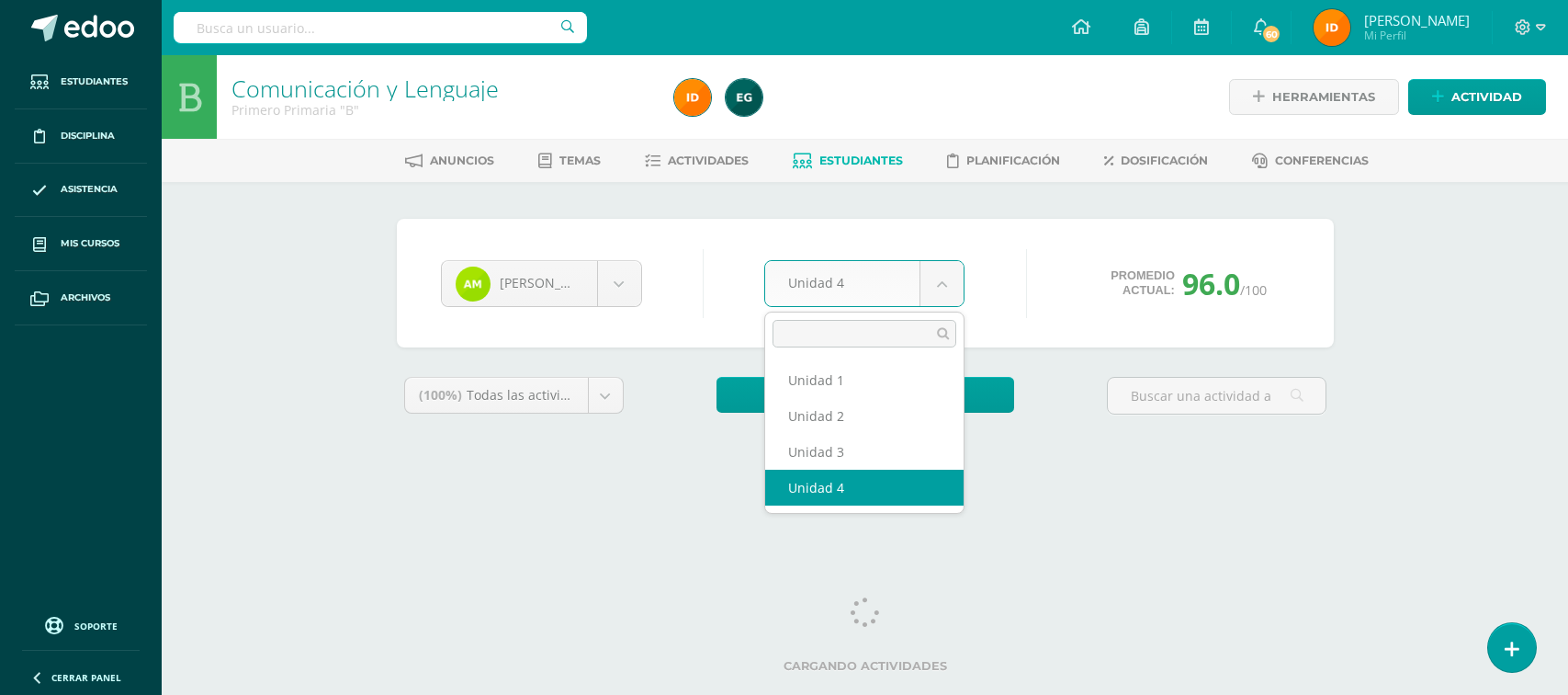
click at [938, 296] on body "Estudiantes Disciplina Asistencia Mis cursos Archivos Soporte Ayuda Reportar un…" at bounding box center [784, 247] width 1568 height 496
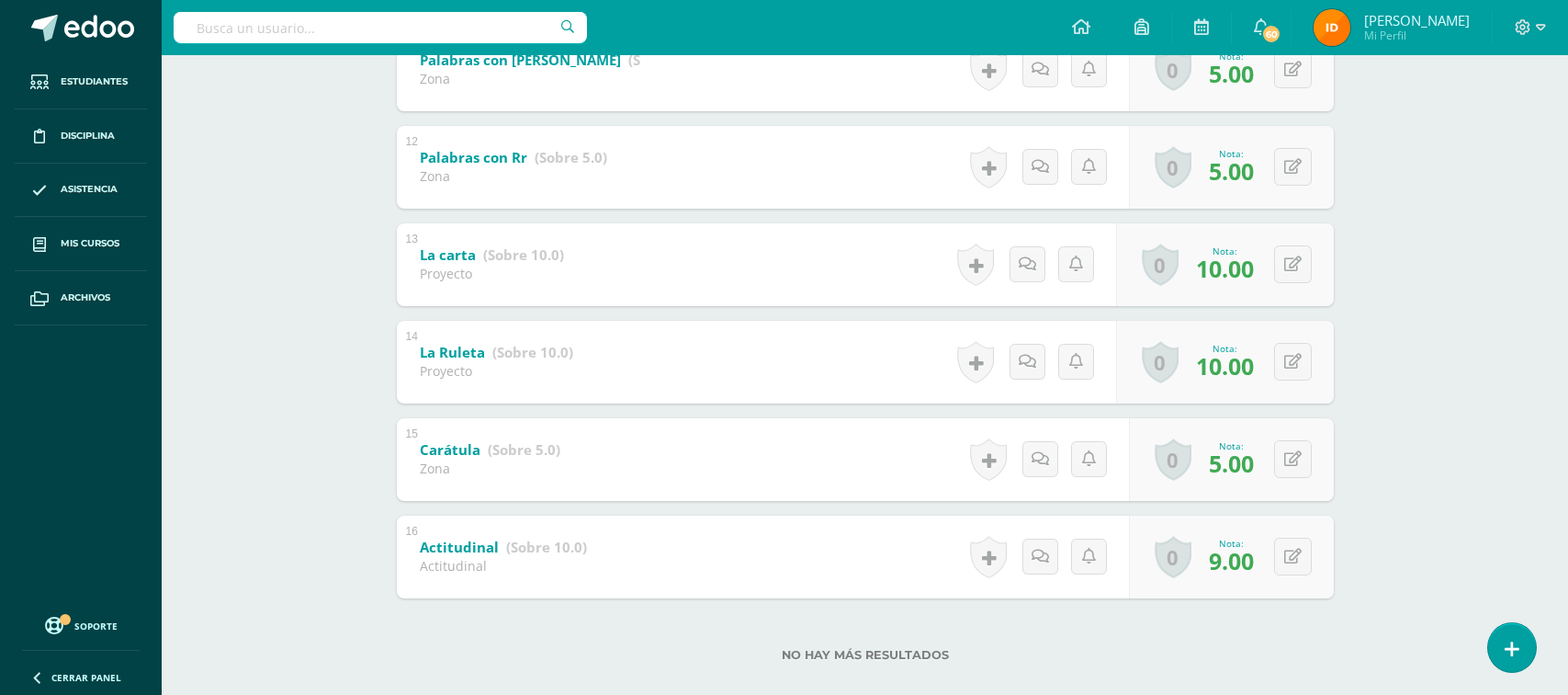
scroll to position [1431, 0]
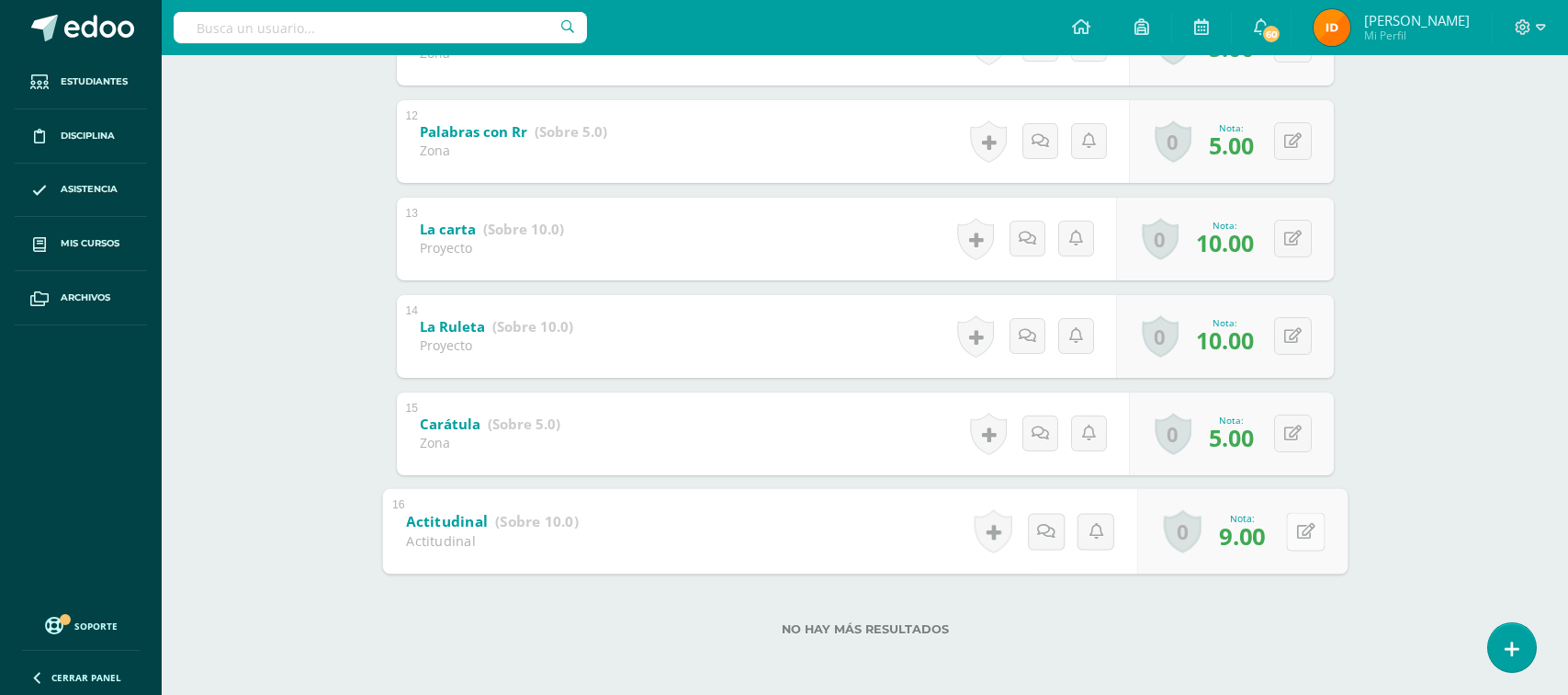
click at [1290, 529] on button at bounding box center [1306, 531] width 39 height 39
type input "10"
click at [1269, 538] on link at bounding box center [1256, 536] width 37 height 37
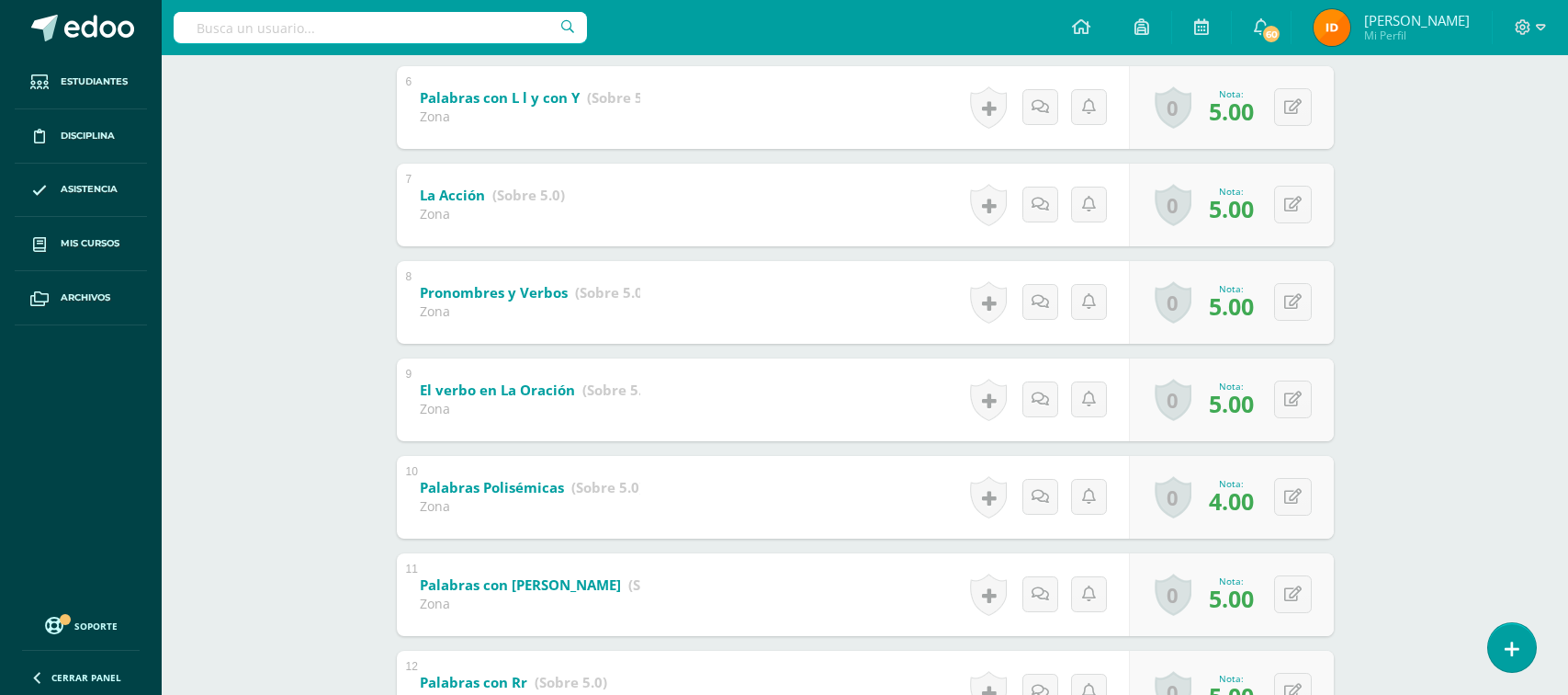
scroll to position [824, 0]
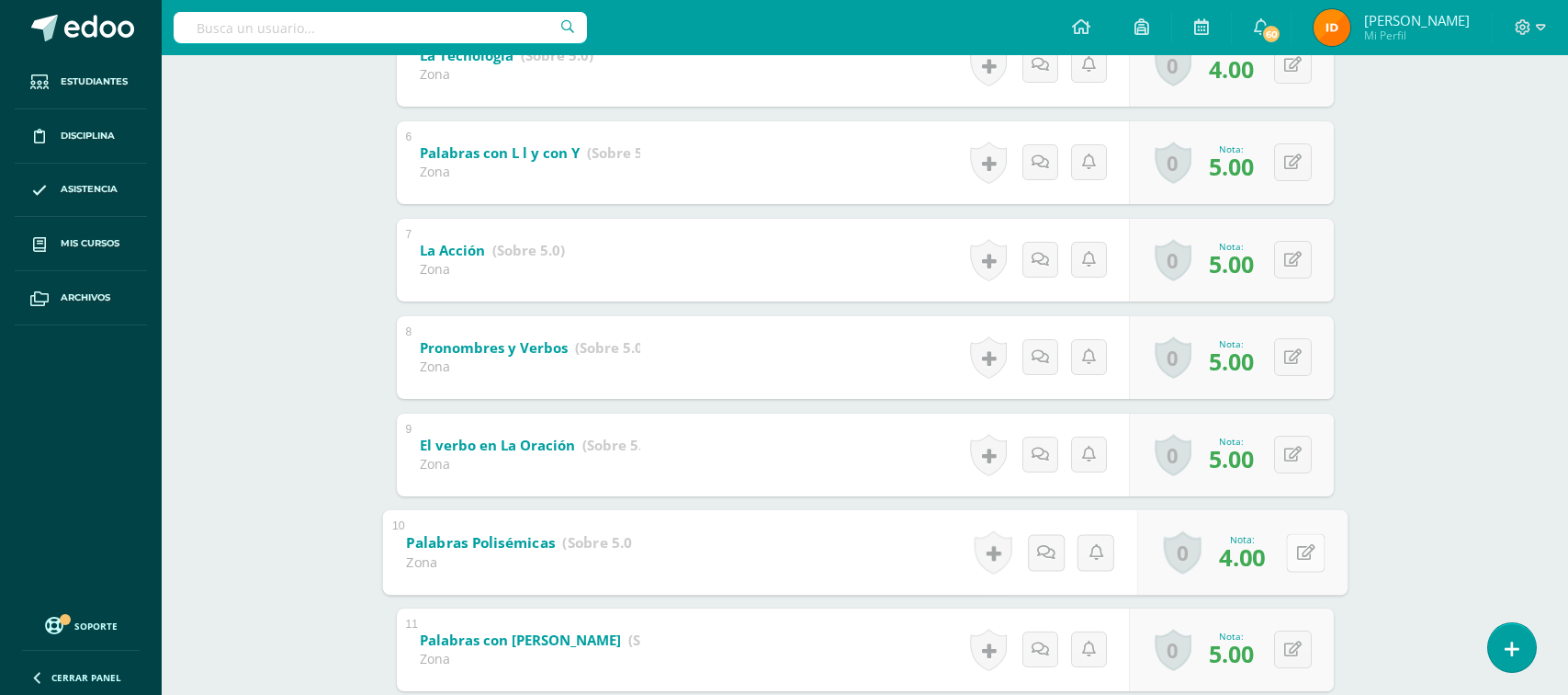
click at [1279, 549] on div "0 Logros Logros obtenidos Aún no hay logros agregados Nota: 4.00" at bounding box center [1241, 551] width 211 height 86
click at [1304, 555] on icon at bounding box center [1305, 551] width 18 height 16
type input "5"
click at [1259, 562] on icon at bounding box center [1257, 558] width 17 height 16
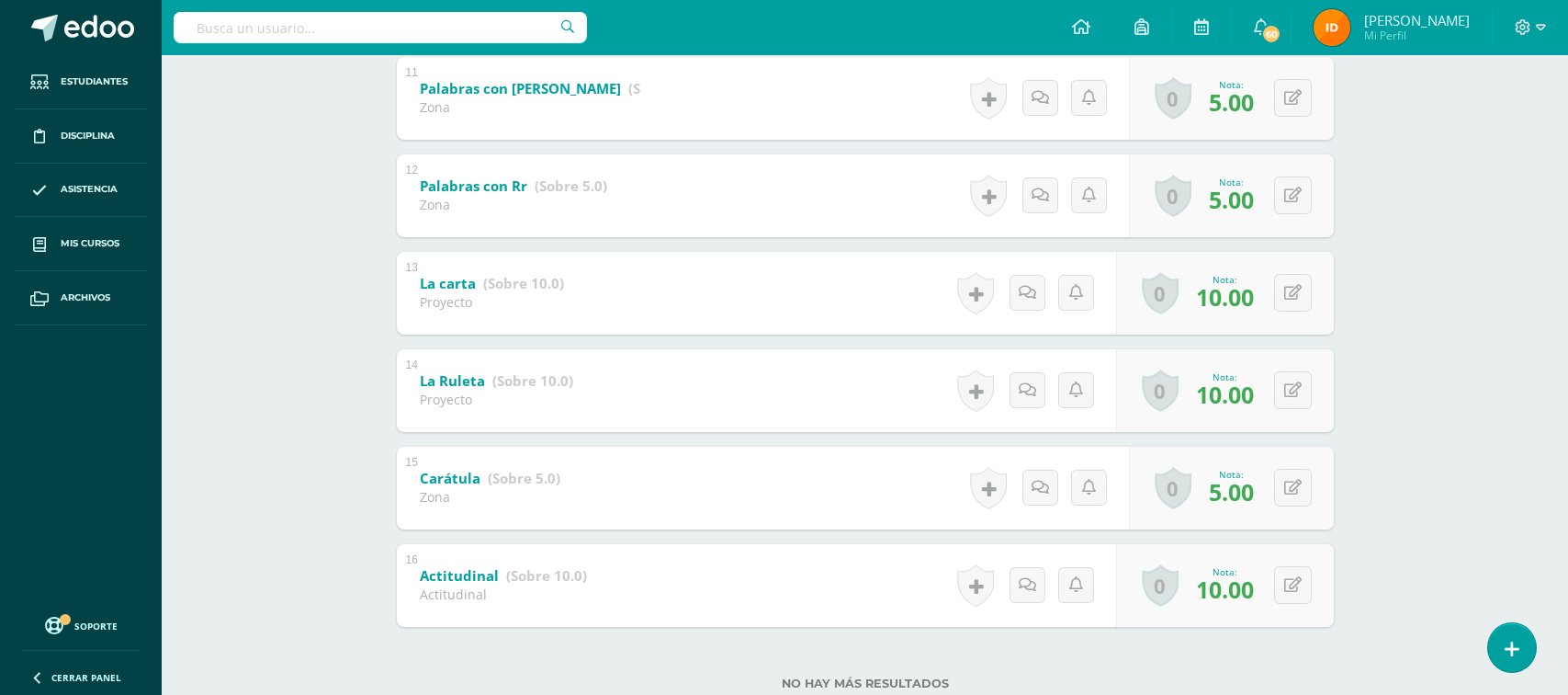
scroll to position [1431, 0]
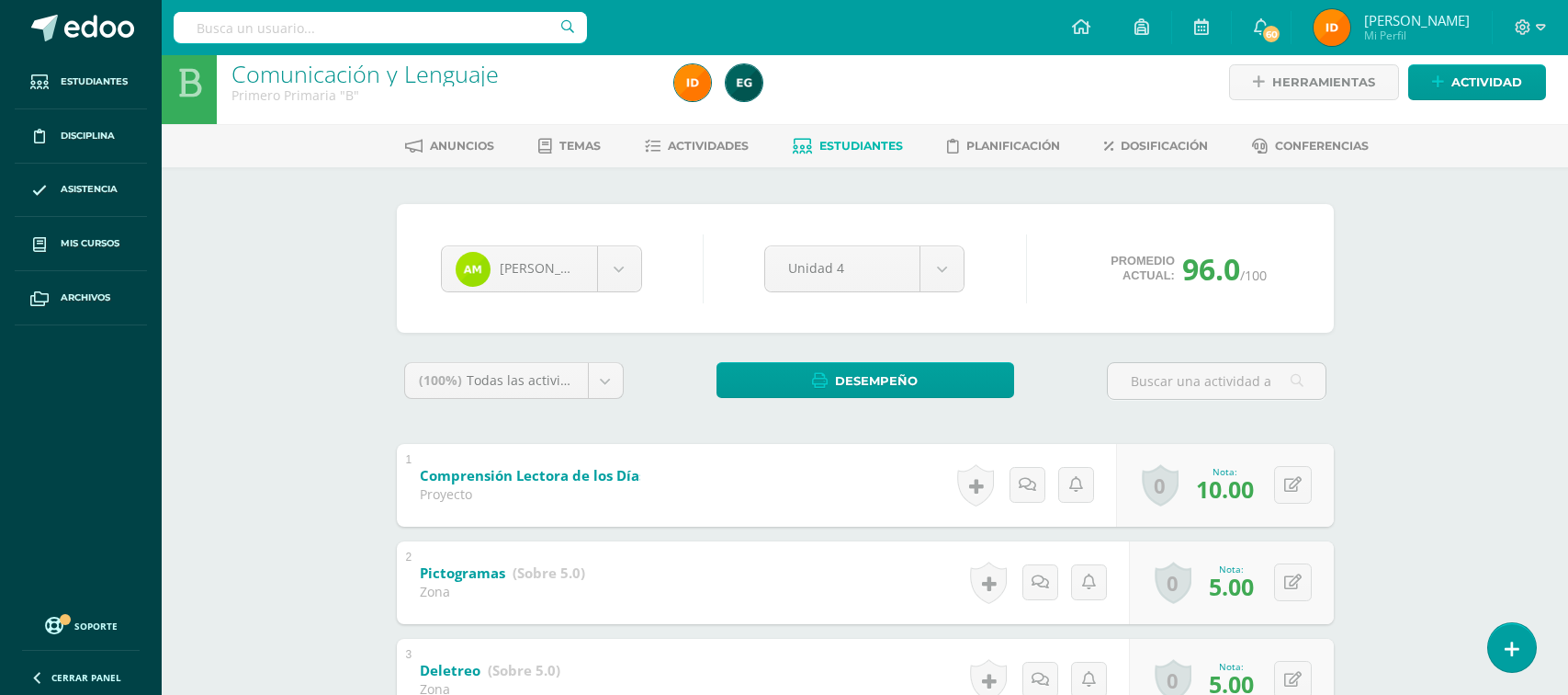
scroll to position [0, 0]
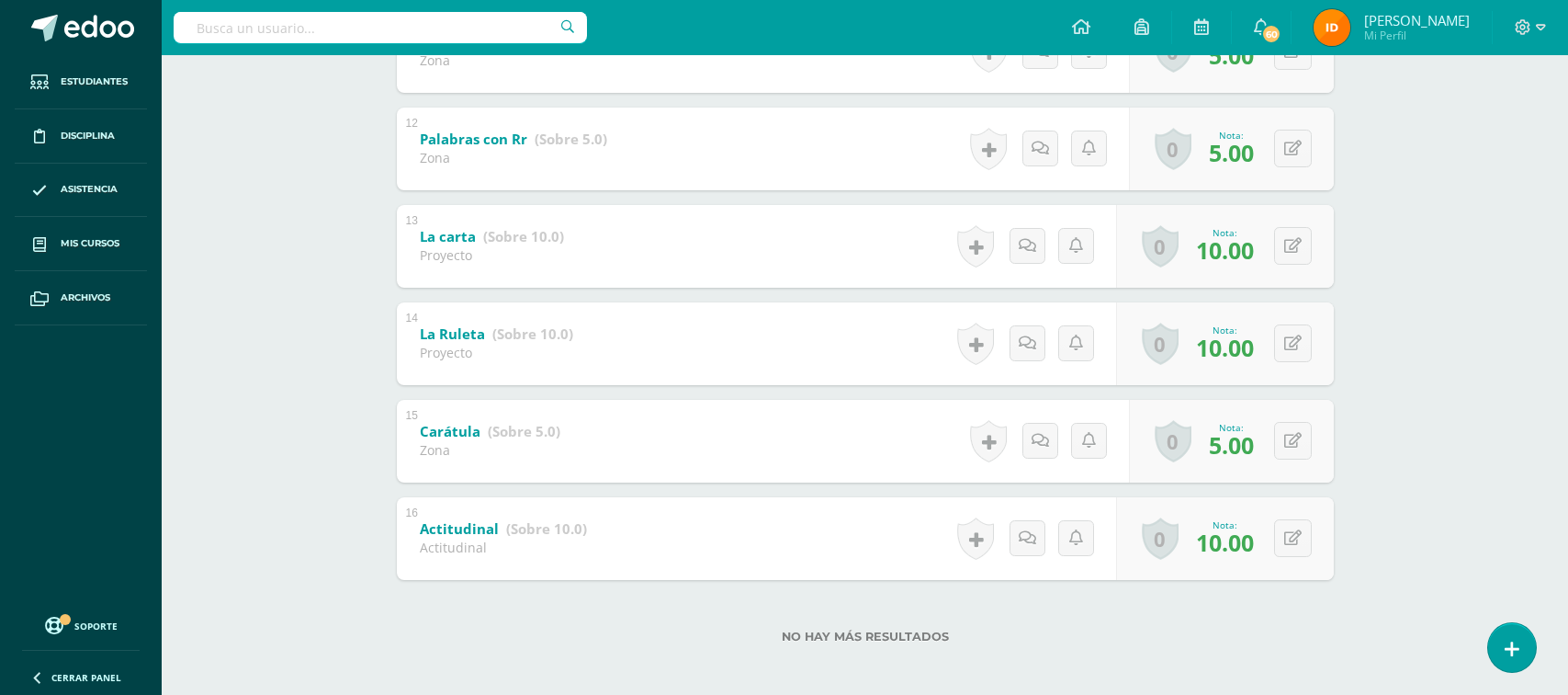
scroll to position [1431, 0]
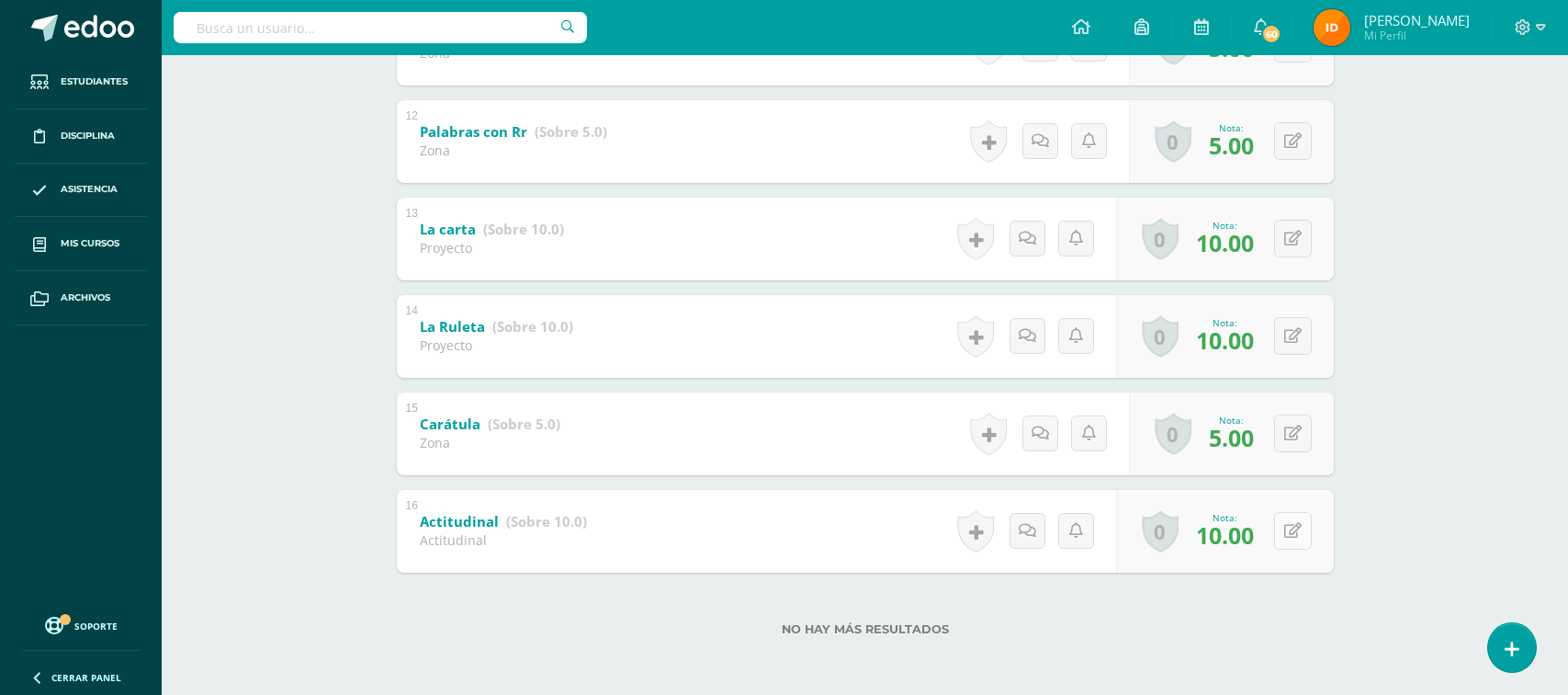
click at [1287, 534] on button at bounding box center [1293, 531] width 38 height 38
type input "9"
click at [1260, 540] on icon at bounding box center [1257, 537] width 17 height 16
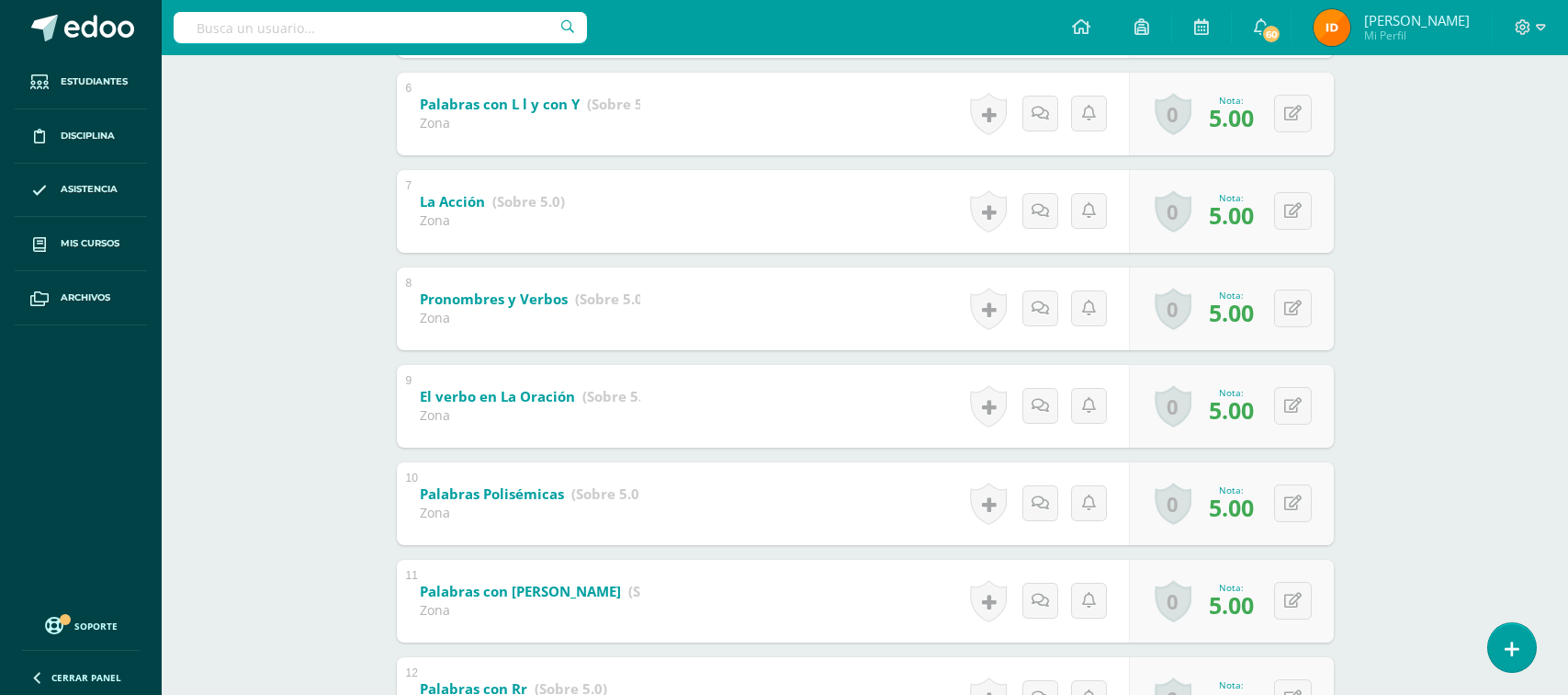
scroll to position [879, 0]
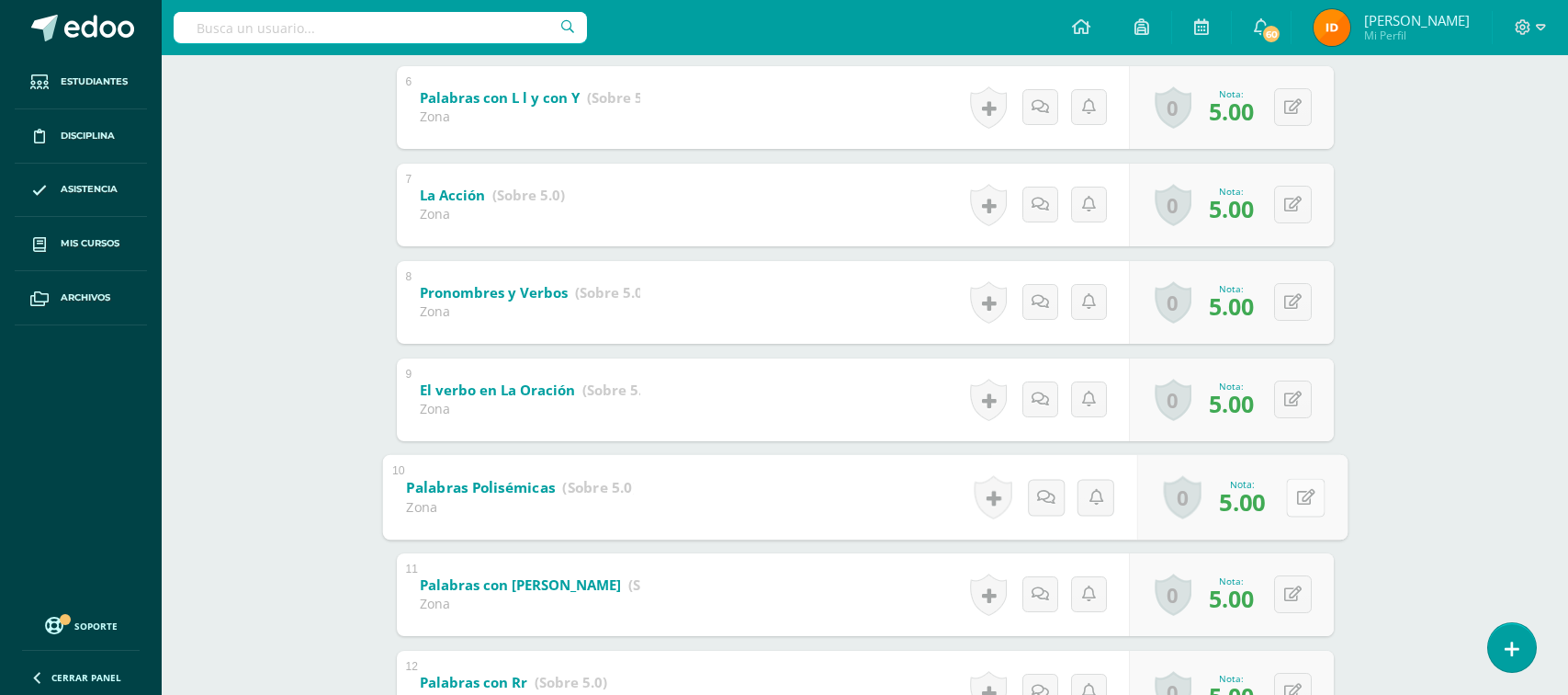
click at [1297, 502] on icon at bounding box center [1305, 497] width 18 height 16
type input "4"
click at [1245, 516] on link at bounding box center [1256, 502] width 37 height 37
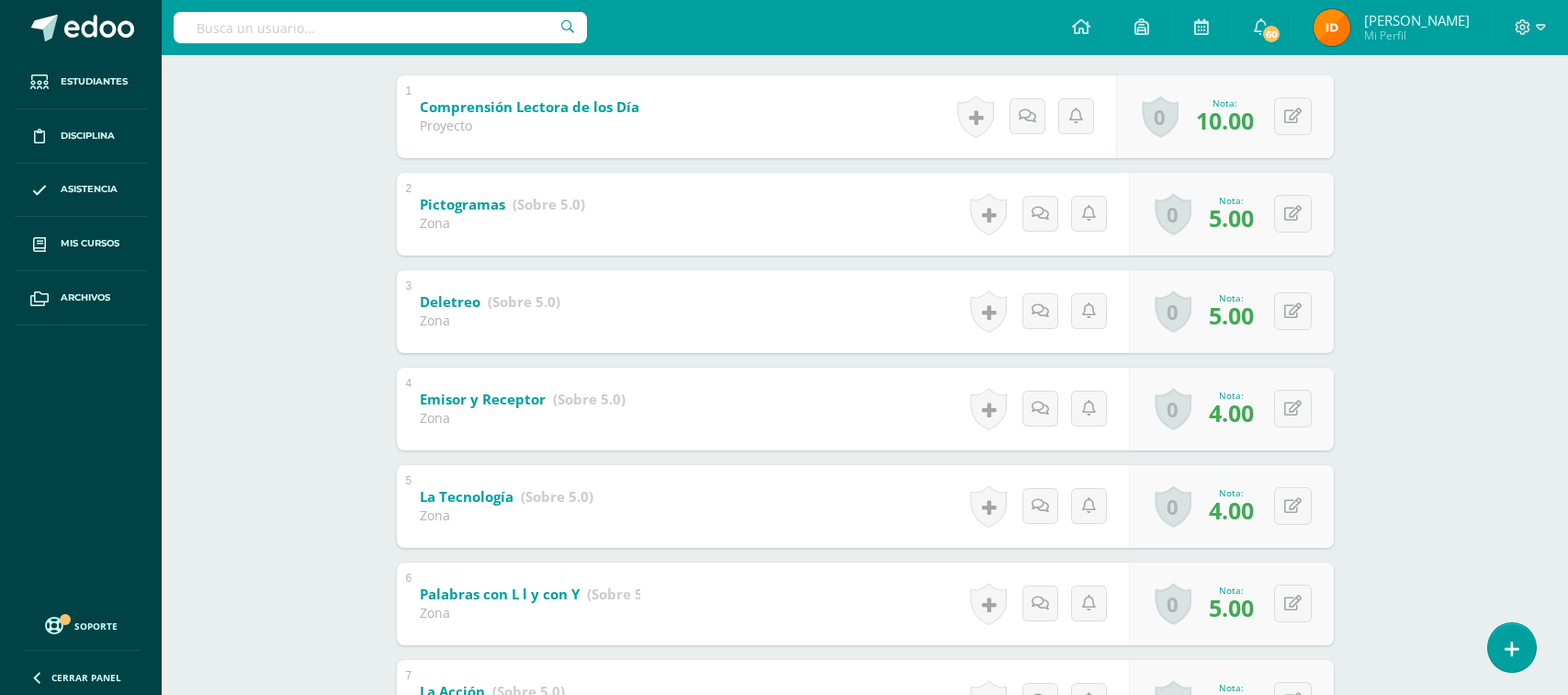
scroll to position [328, 0]
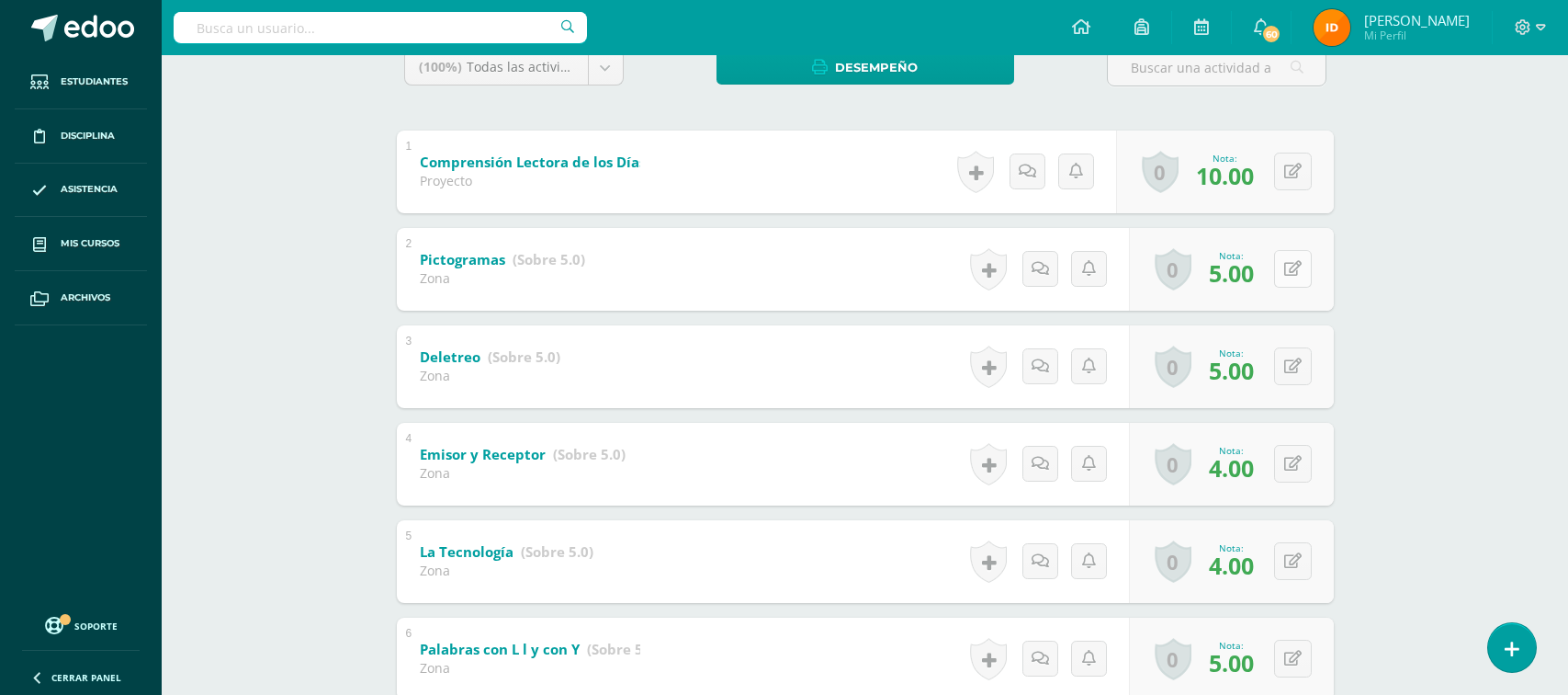
click at [1290, 271] on button at bounding box center [1293, 269] width 38 height 38
type input "4"
click at [1246, 281] on link at bounding box center [1256, 275] width 37 height 37
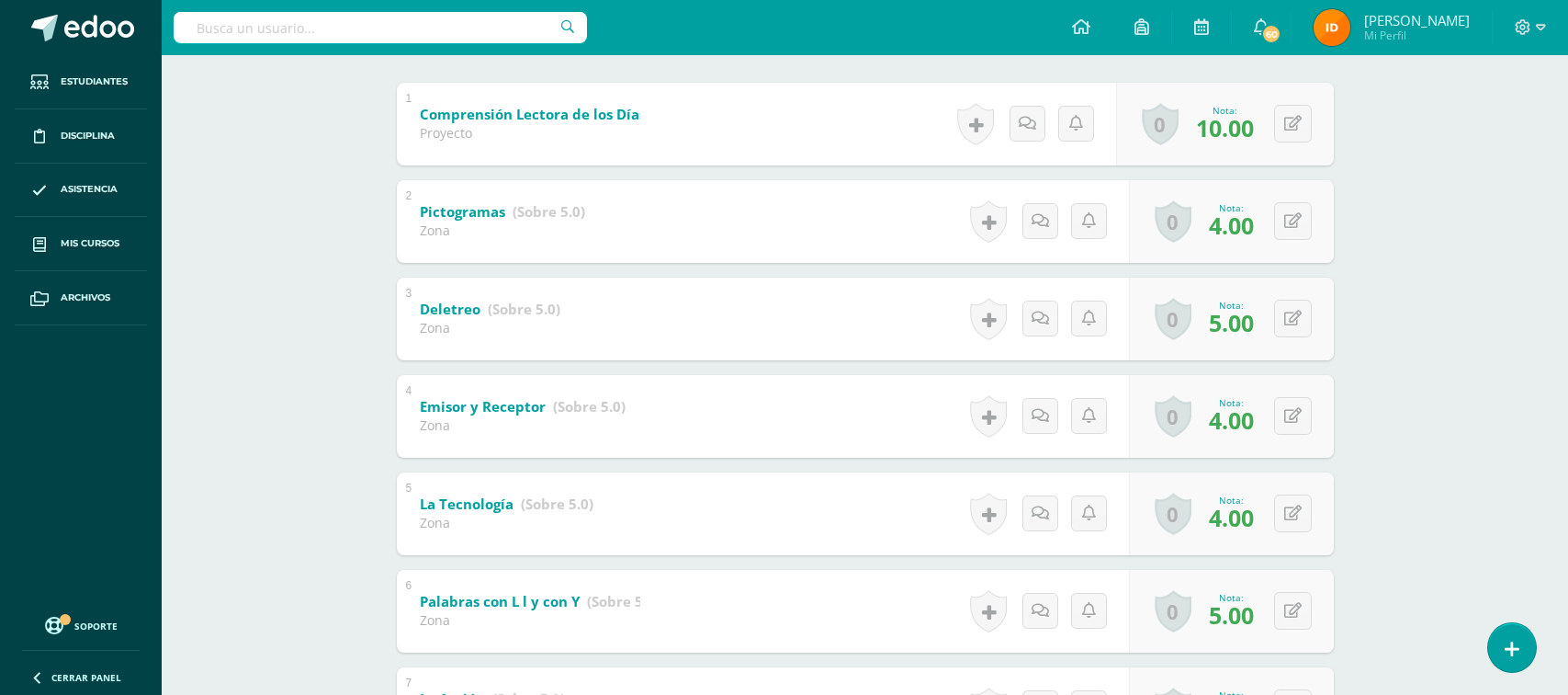
scroll to position [383, 0]
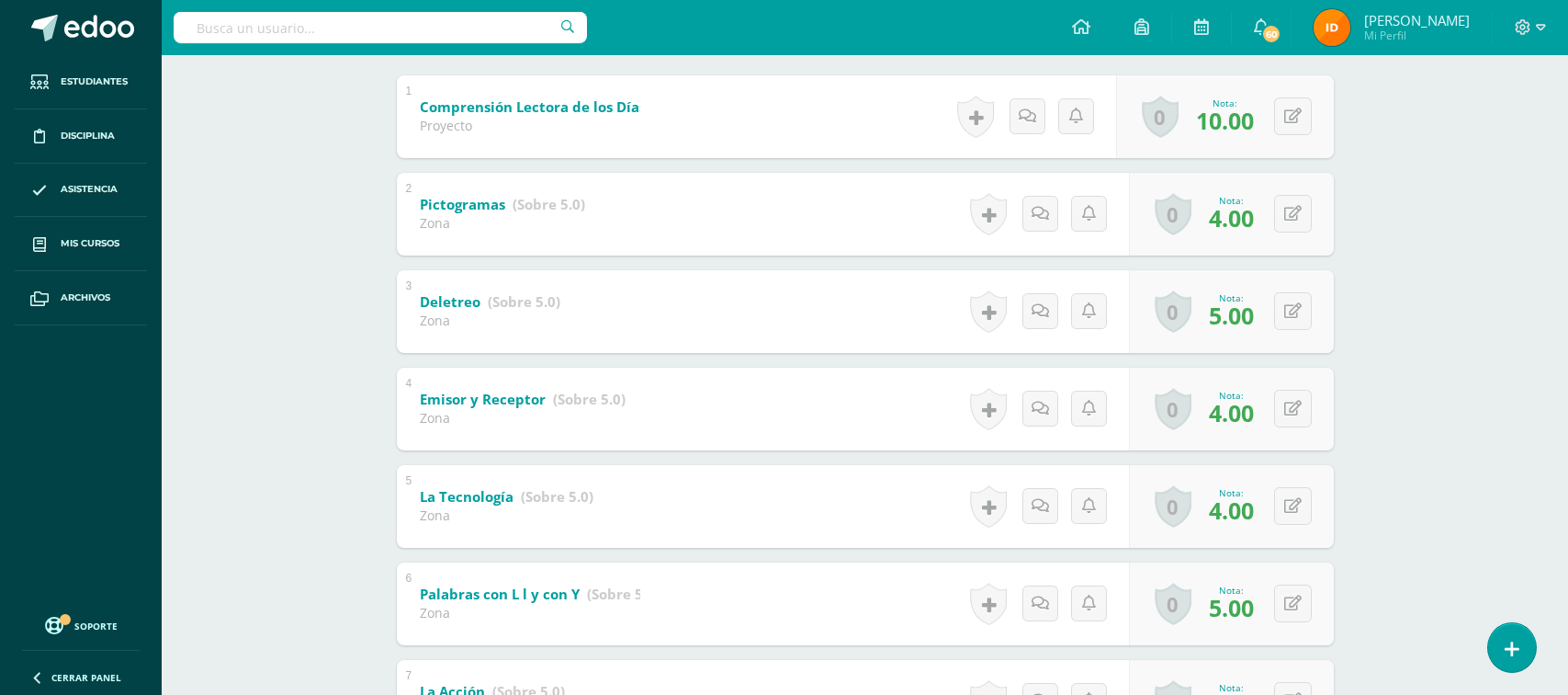
click at [1446, 337] on div "Comunicación y Lenguaje Primero Primaria "B" Herramientas Detalle de asistencia…" at bounding box center [865, 707] width 1407 height 2070
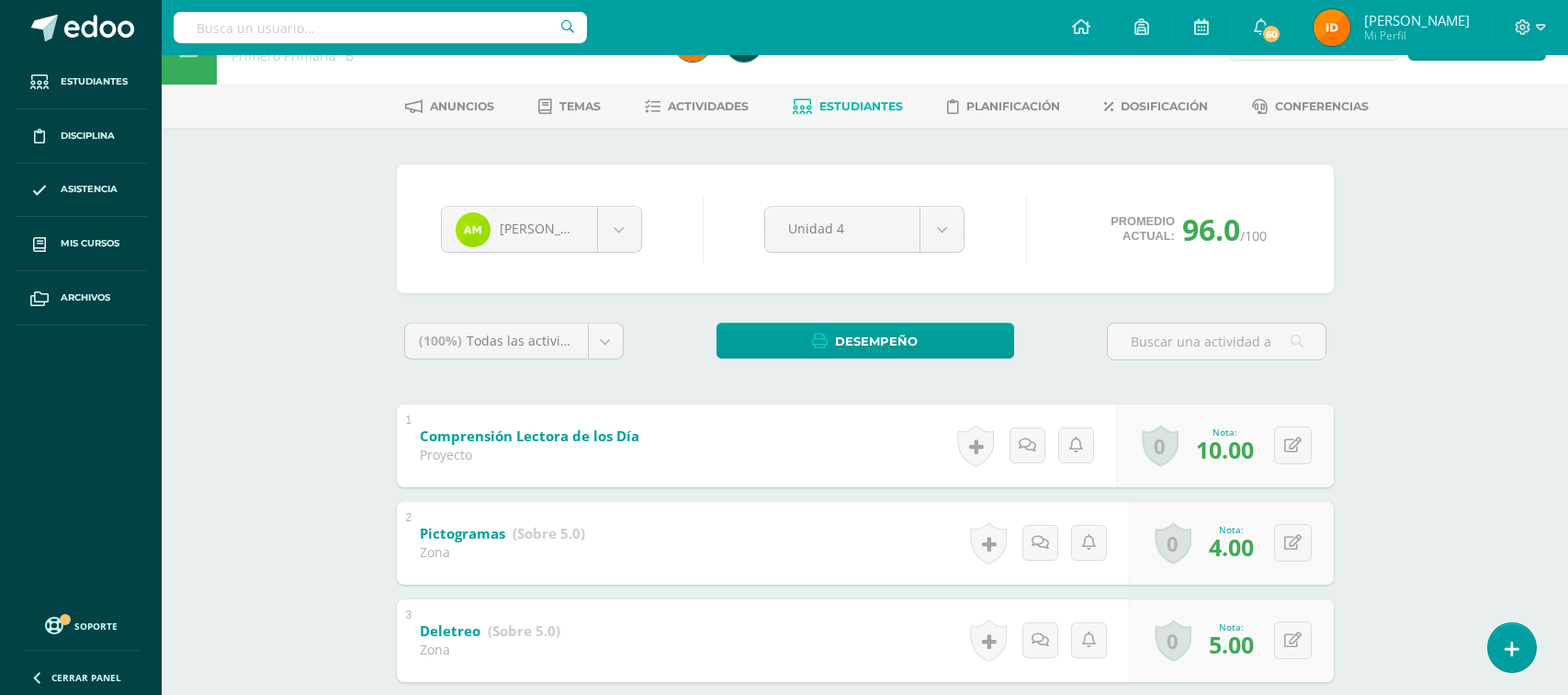
scroll to position [0, 0]
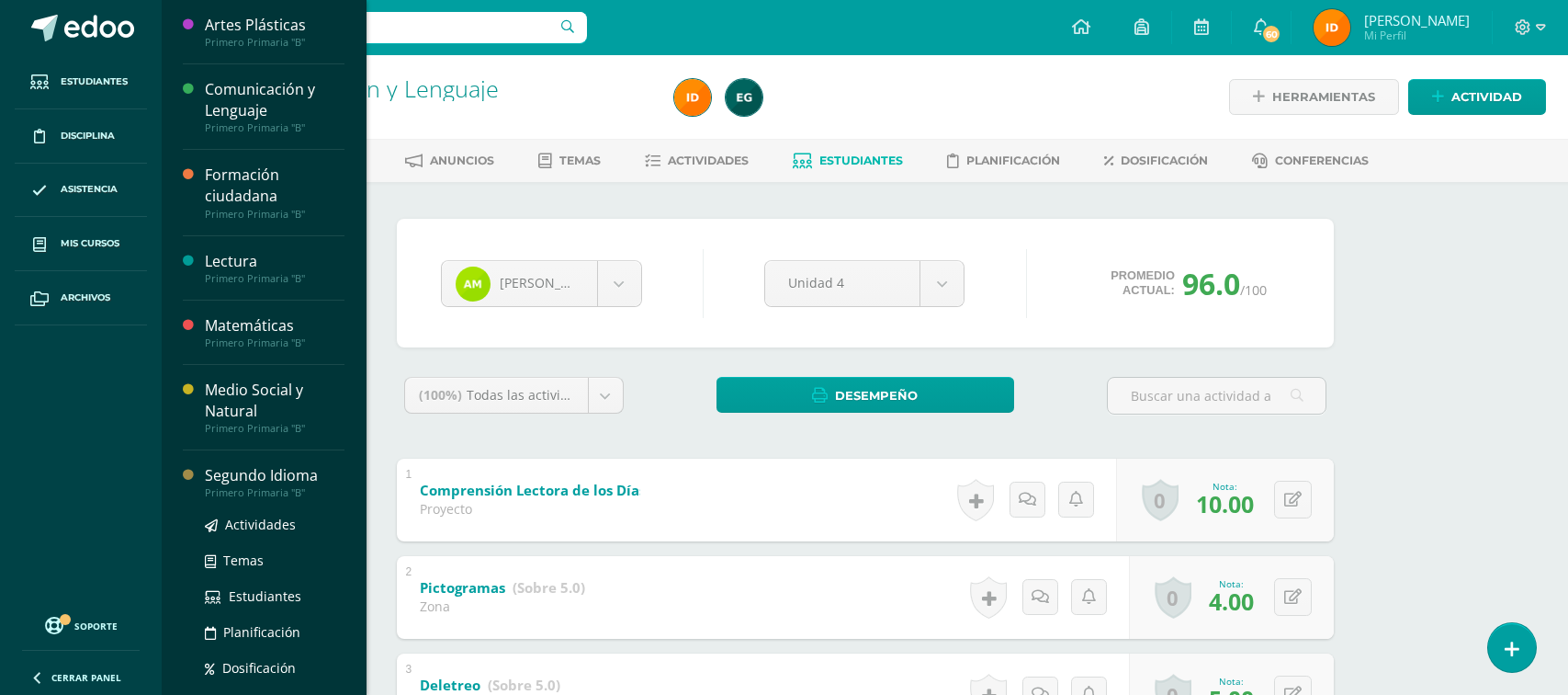
click at [231, 489] on div "Primero Primaria "B"" at bounding box center [275, 493] width 140 height 13
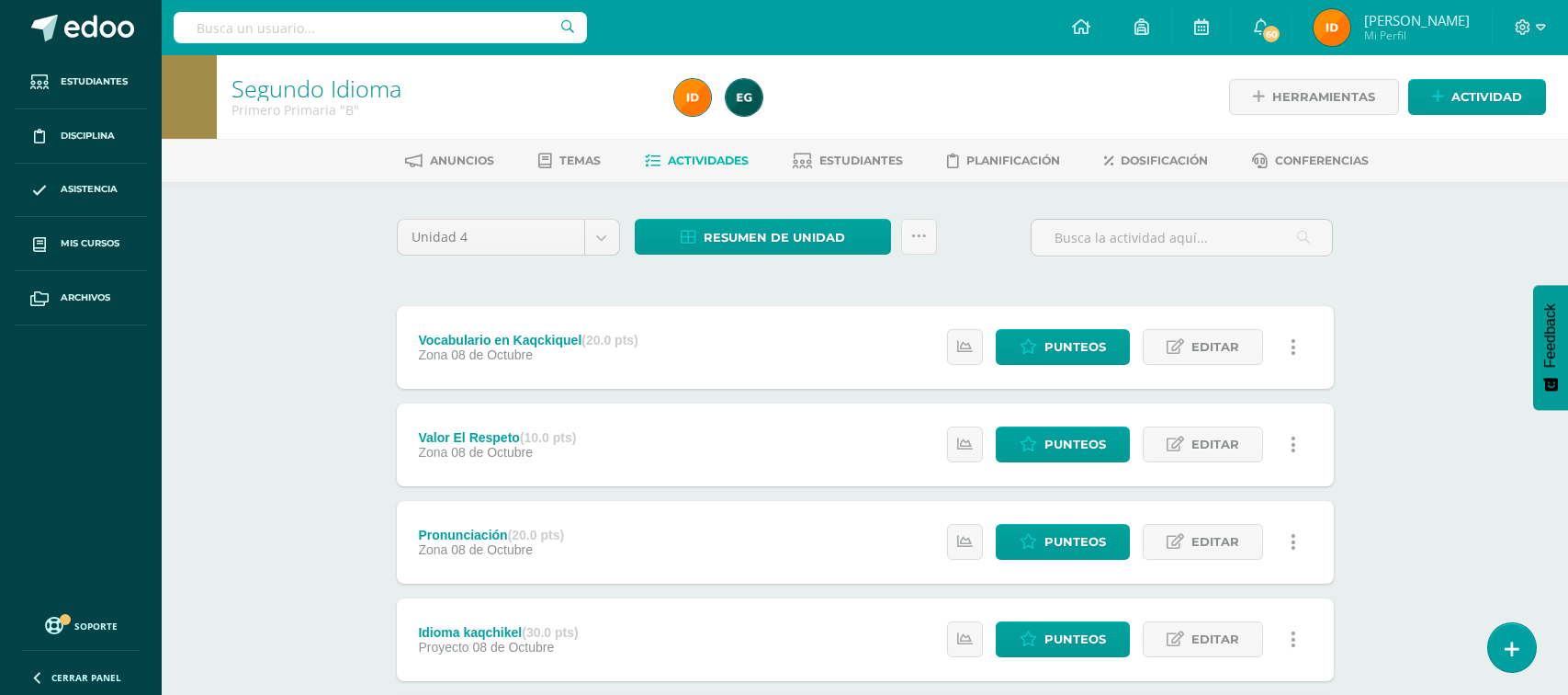
click at [1415, 408] on div "Segundo Idioma Primero Primaria "B" Herramientas Detalle de asistencias Activid…" at bounding box center [865, 526] width 1407 height 943
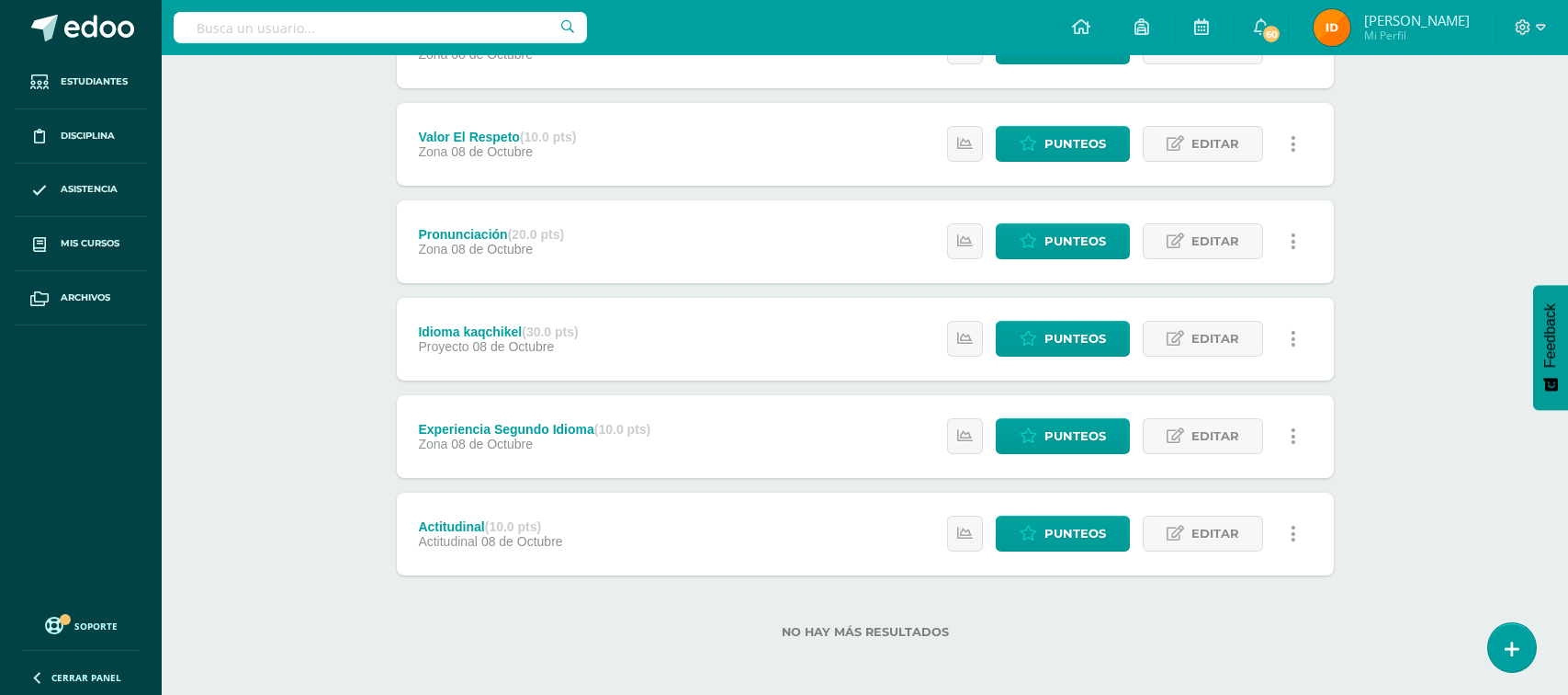
scroll to position [304, 0]
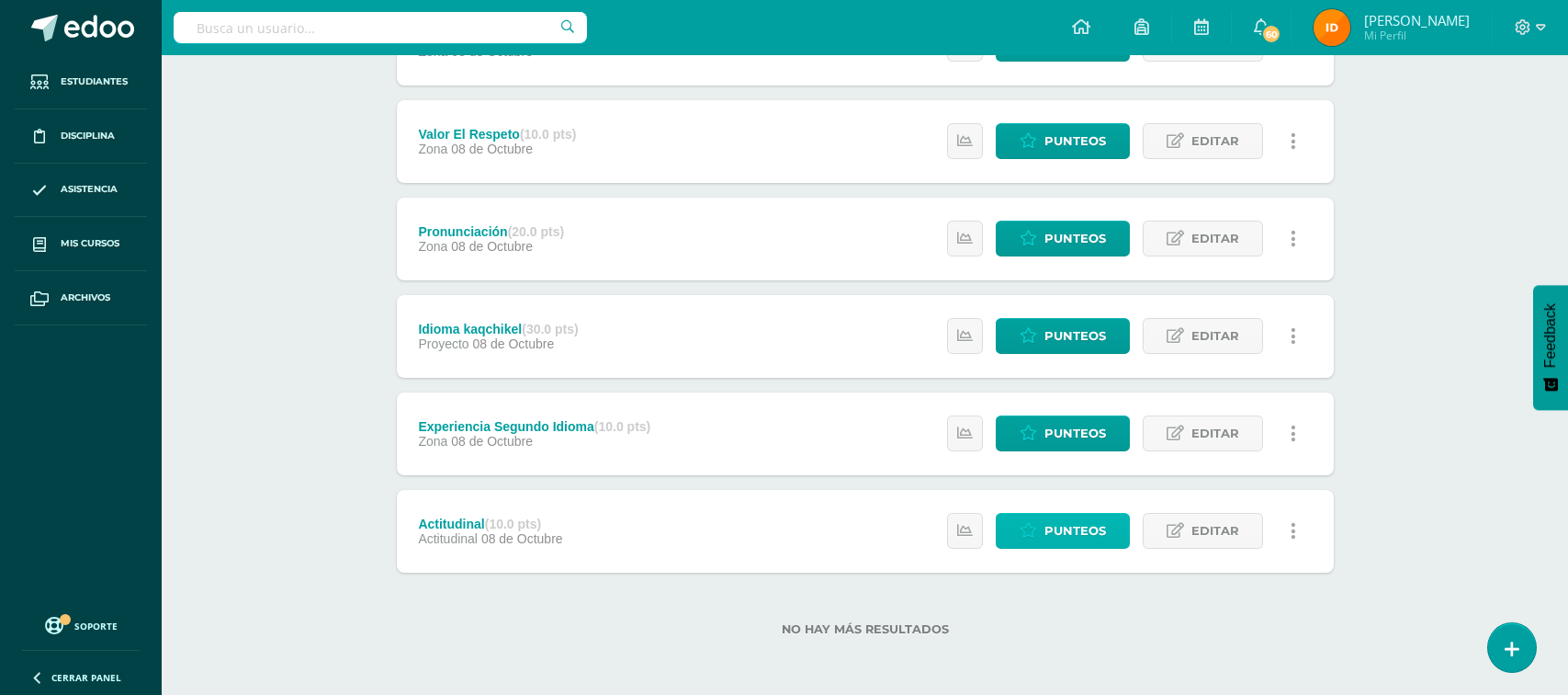
click at [1084, 533] on span "Punteos" at bounding box center [1075, 531] width 61 height 34
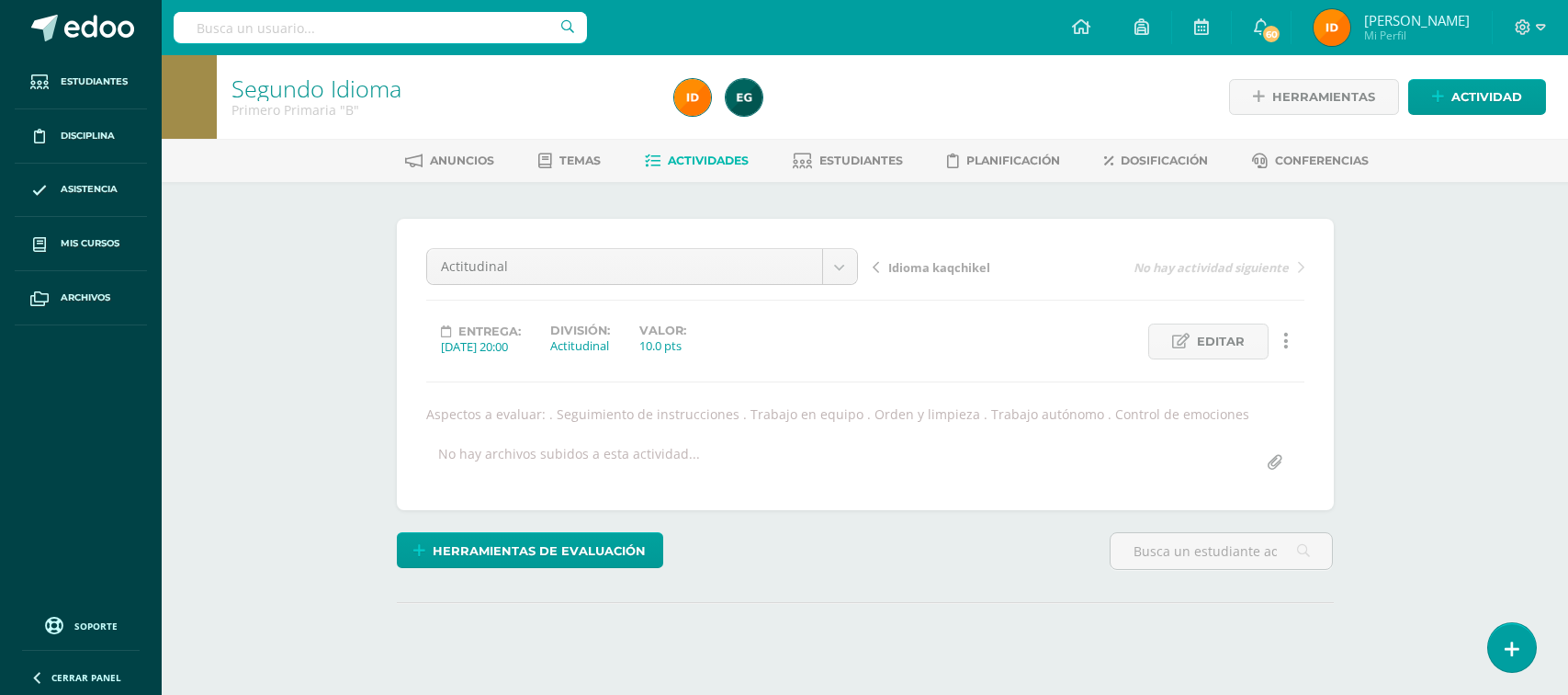
click at [1506, 423] on div "Segundo Idioma Primero Primaria "B" Herramientas Detalle de asistencias Activid…" at bounding box center [865, 399] width 1407 height 690
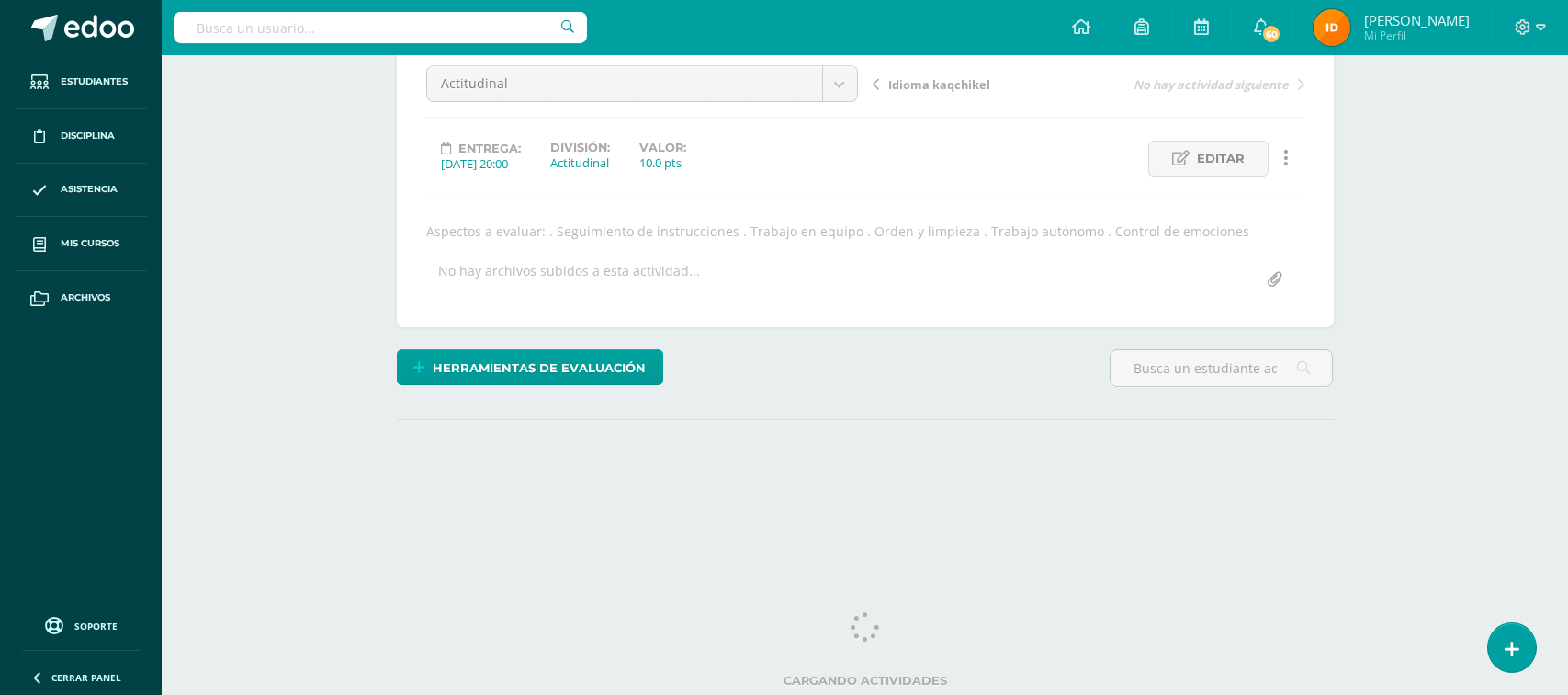
scroll to position [186, 0]
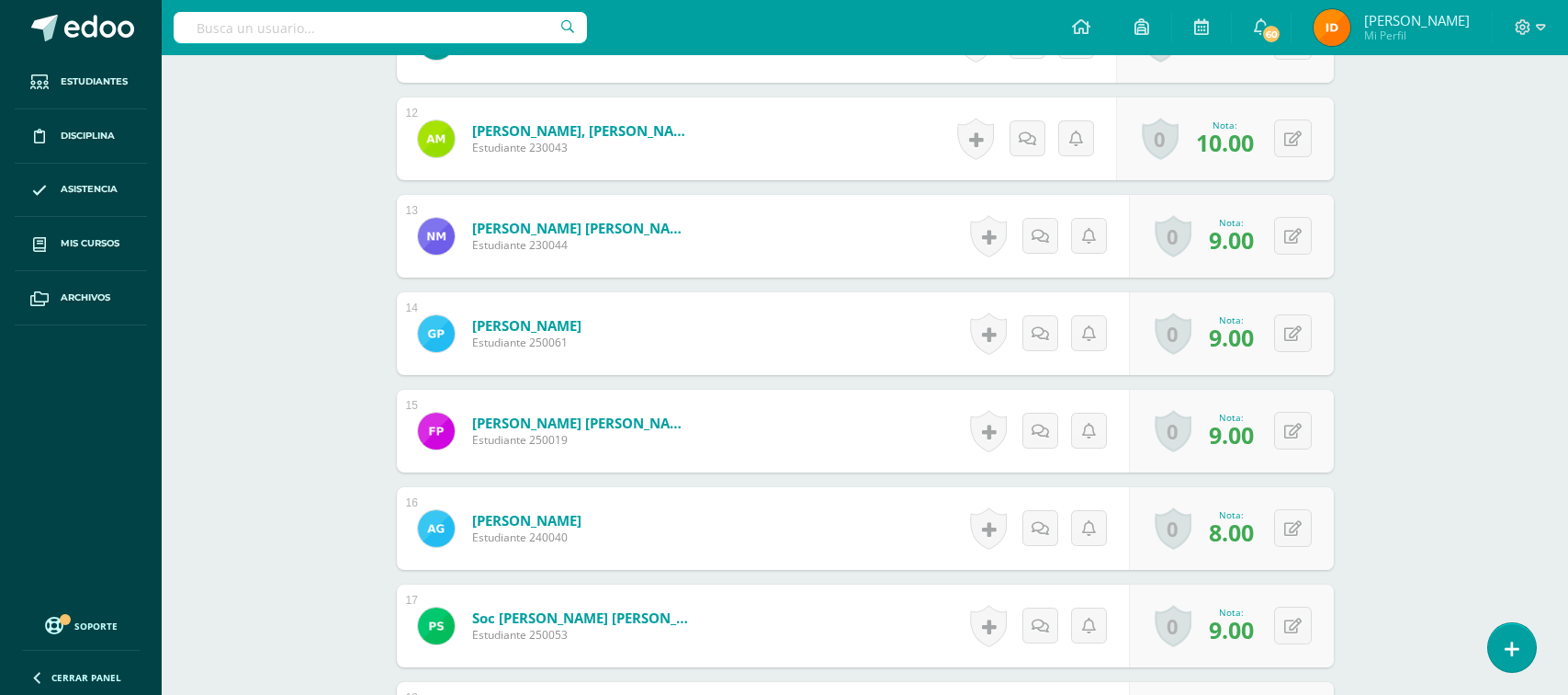
scroll to position [1575, 0]
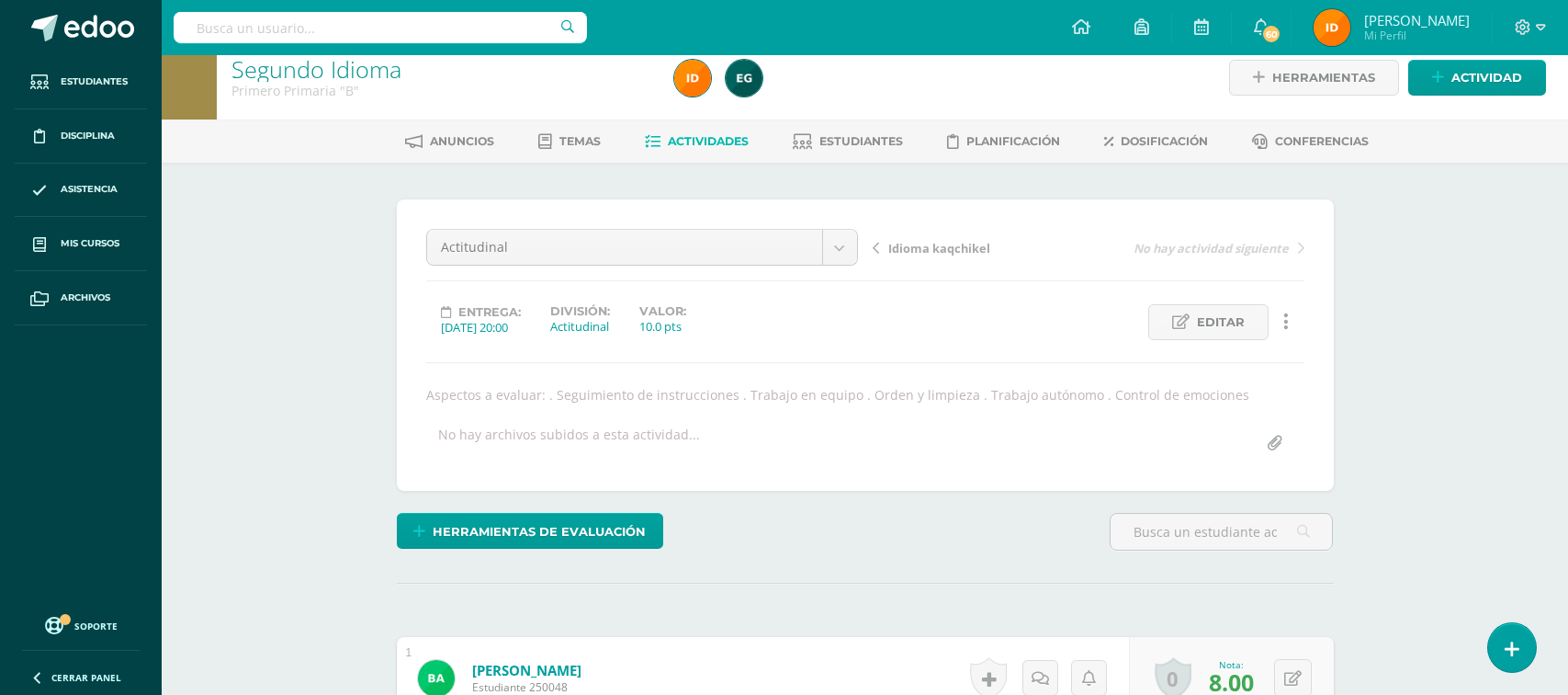
scroll to position [0, 0]
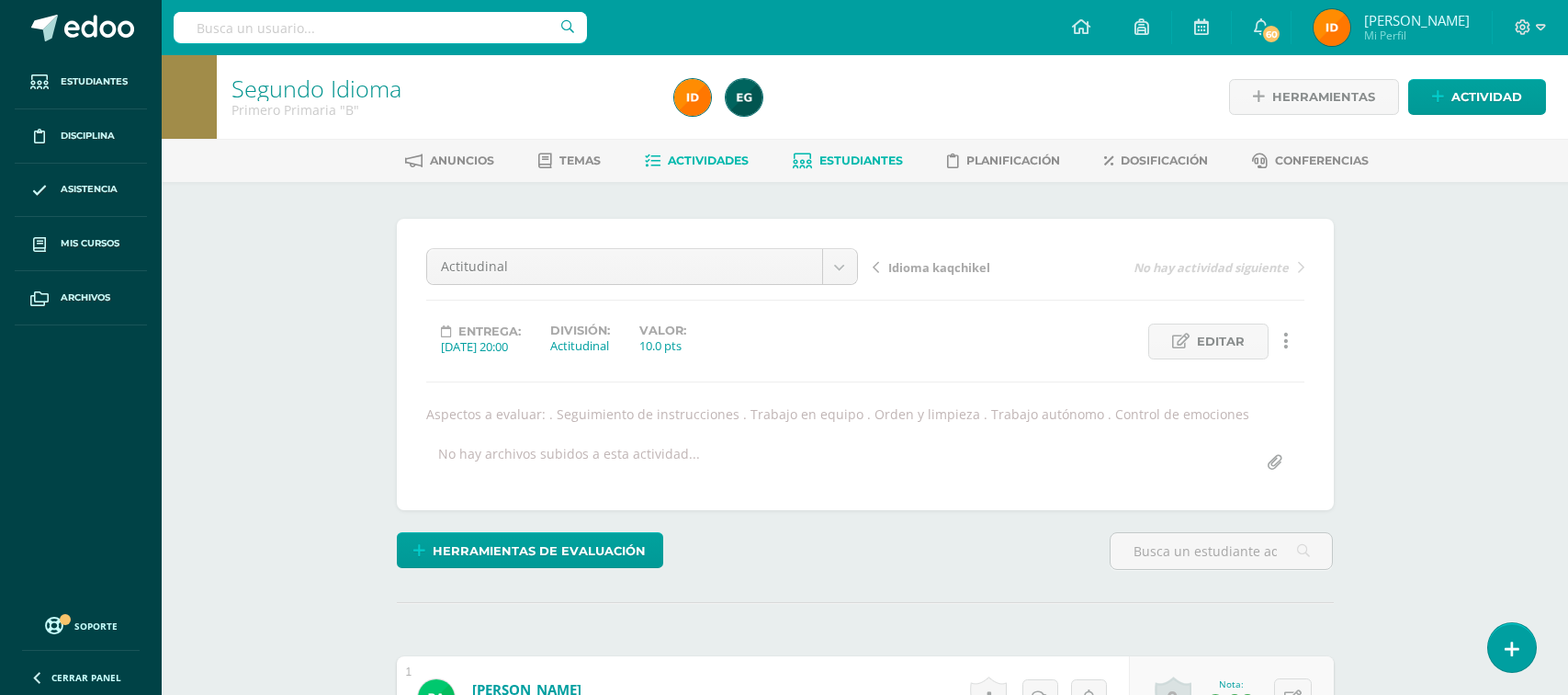
click at [809, 147] on link "Estudiantes" at bounding box center [848, 161] width 110 height 29
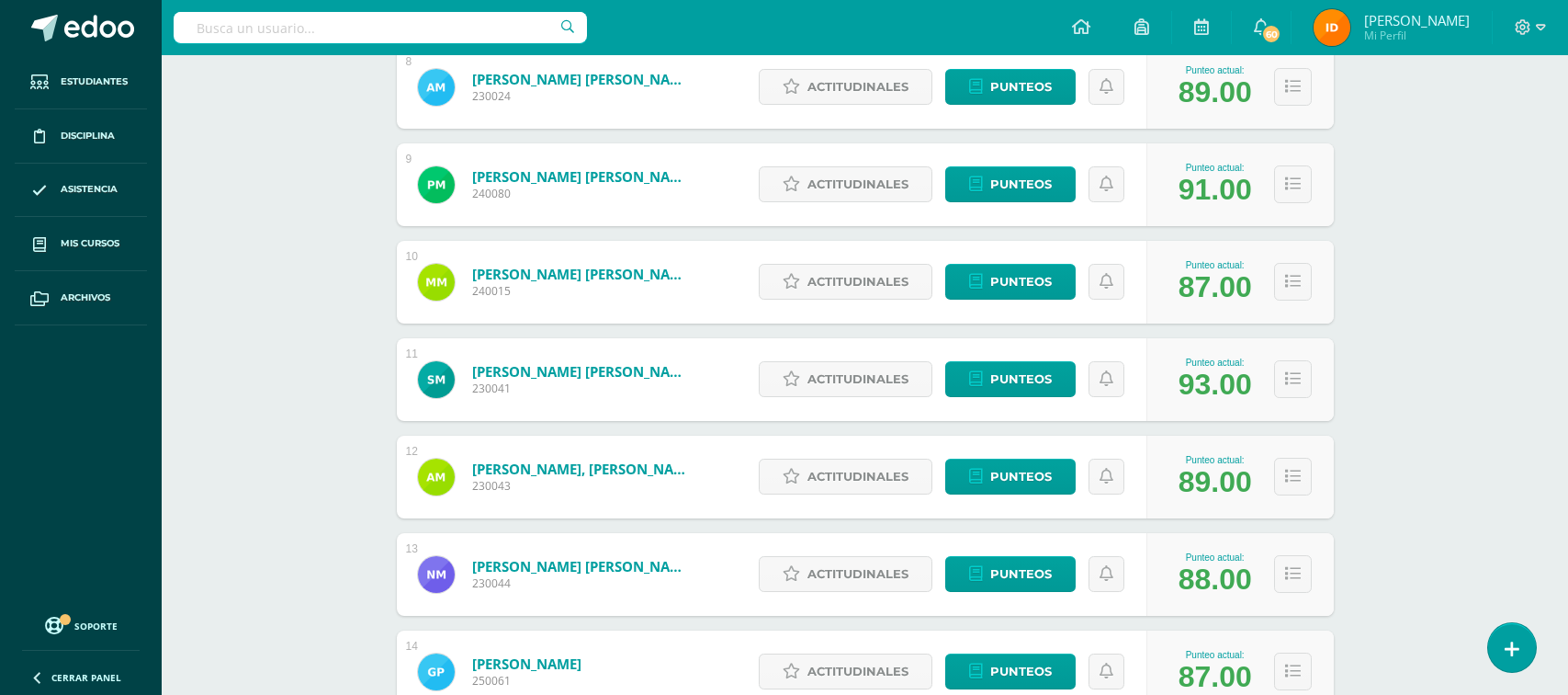
scroll to position [1047, 0]
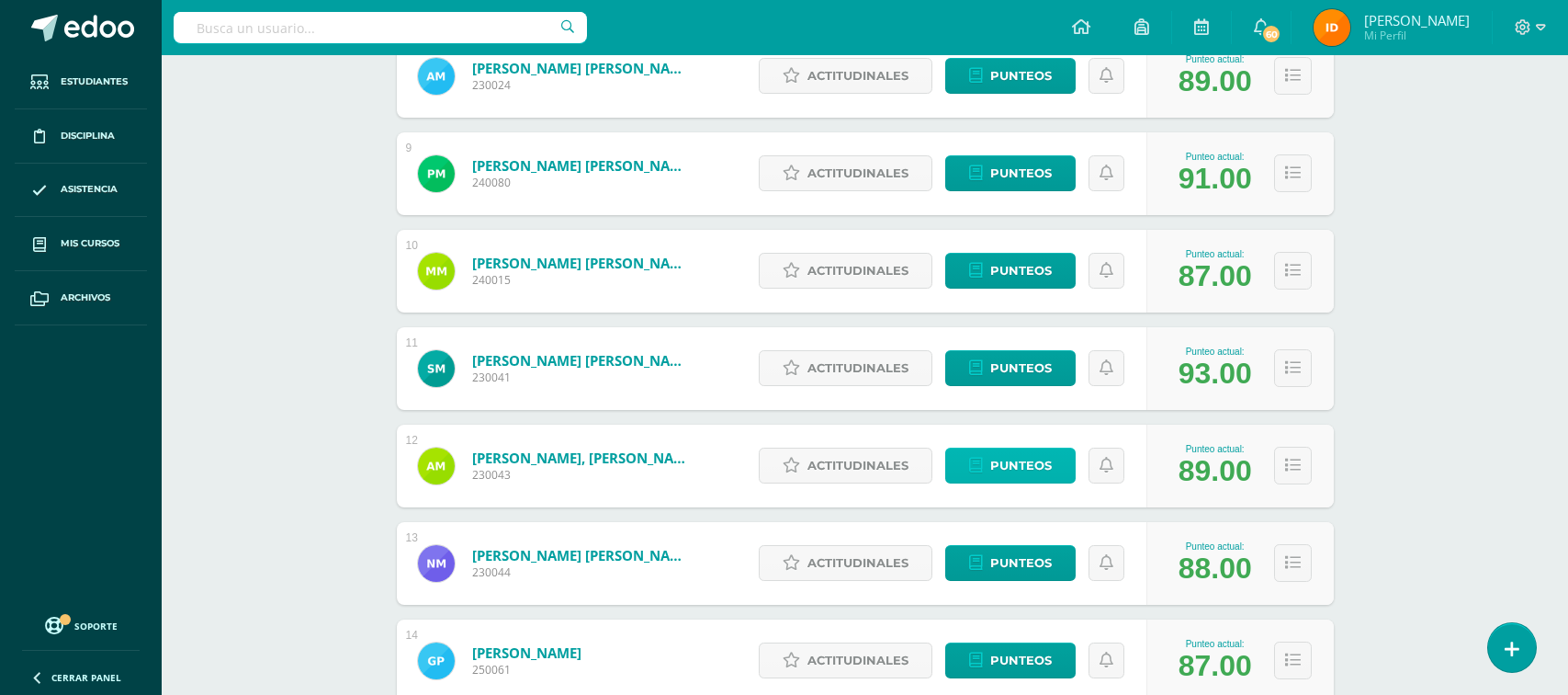
click at [990, 465] on span "Punteos" at bounding box center [1020, 466] width 61 height 34
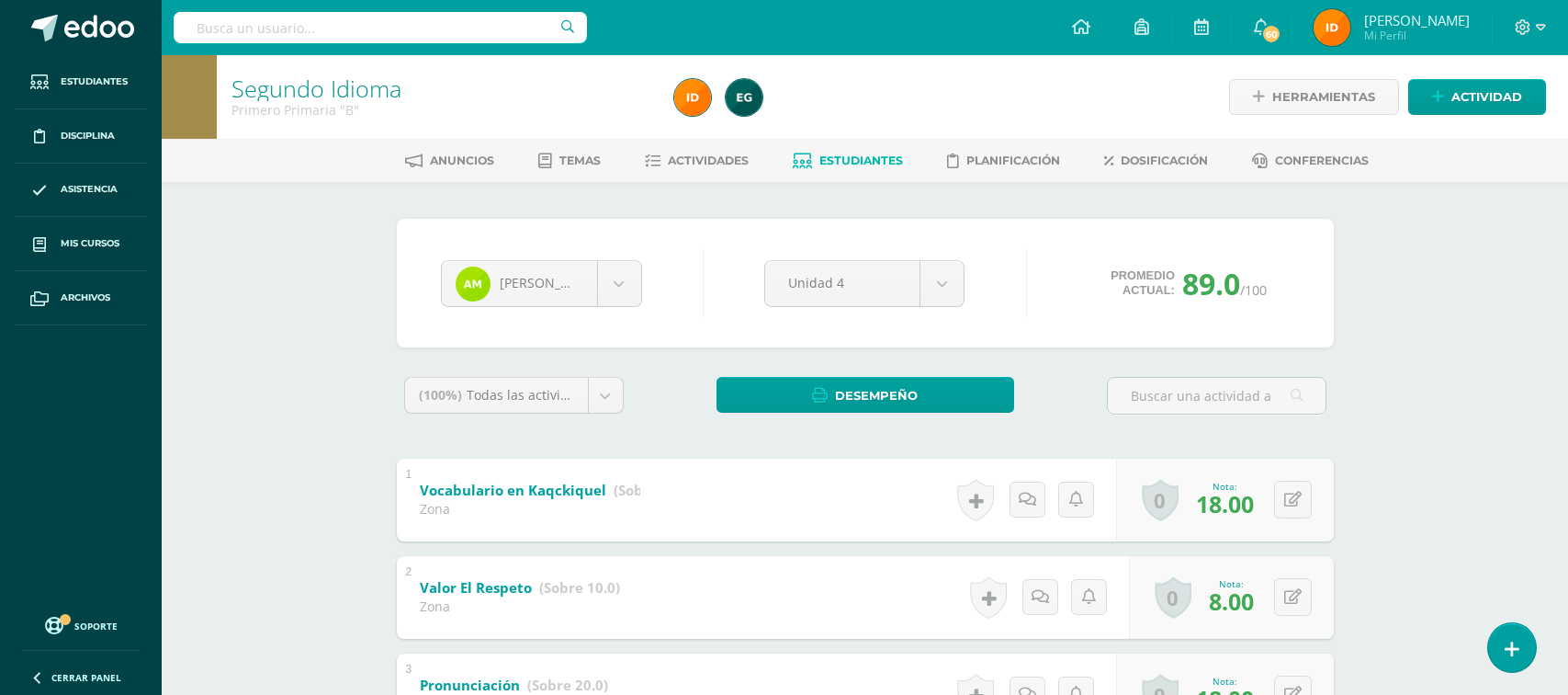
click at [1453, 360] on div "Segundo Idioma Primero Primaria "B" Herramientas Detalle de asistencias Activid…" at bounding box center [865, 602] width 1407 height 1095
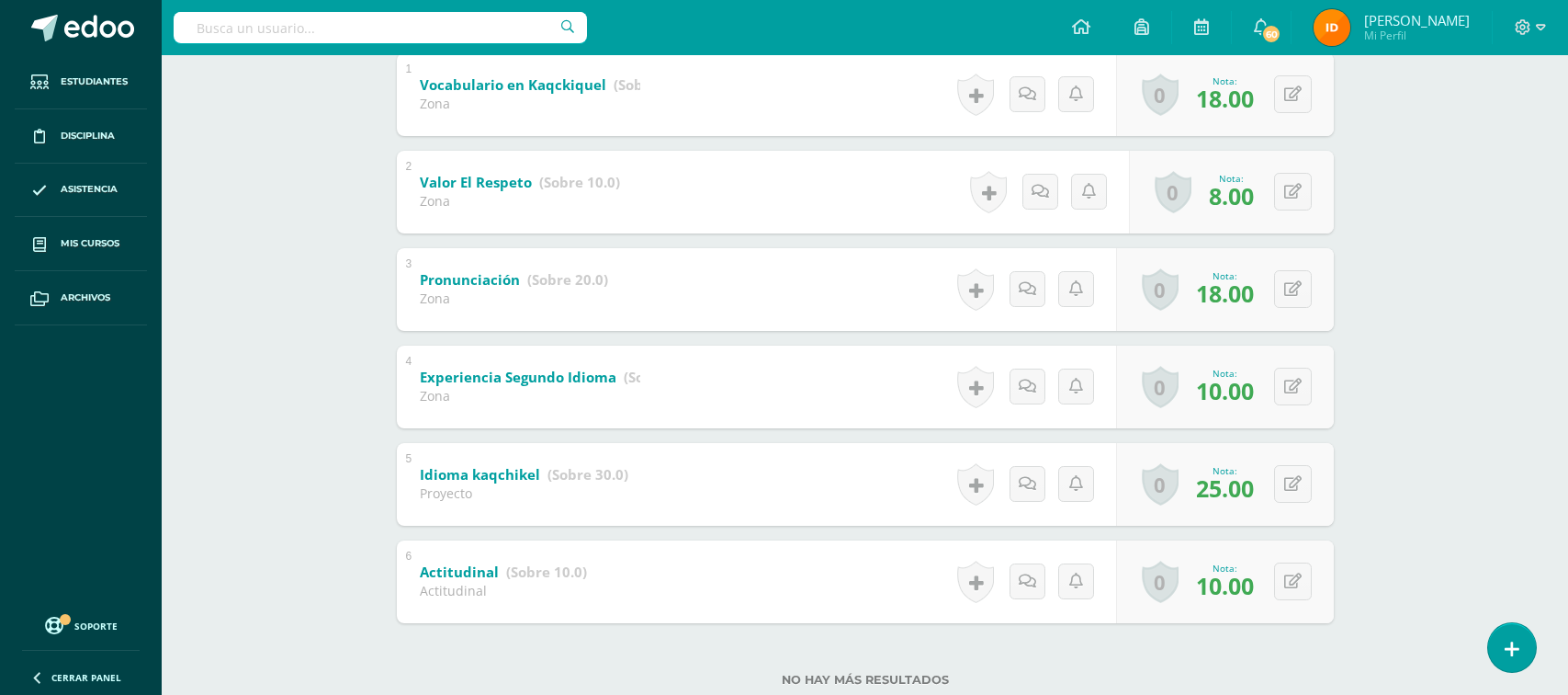
scroll to position [457, 0]
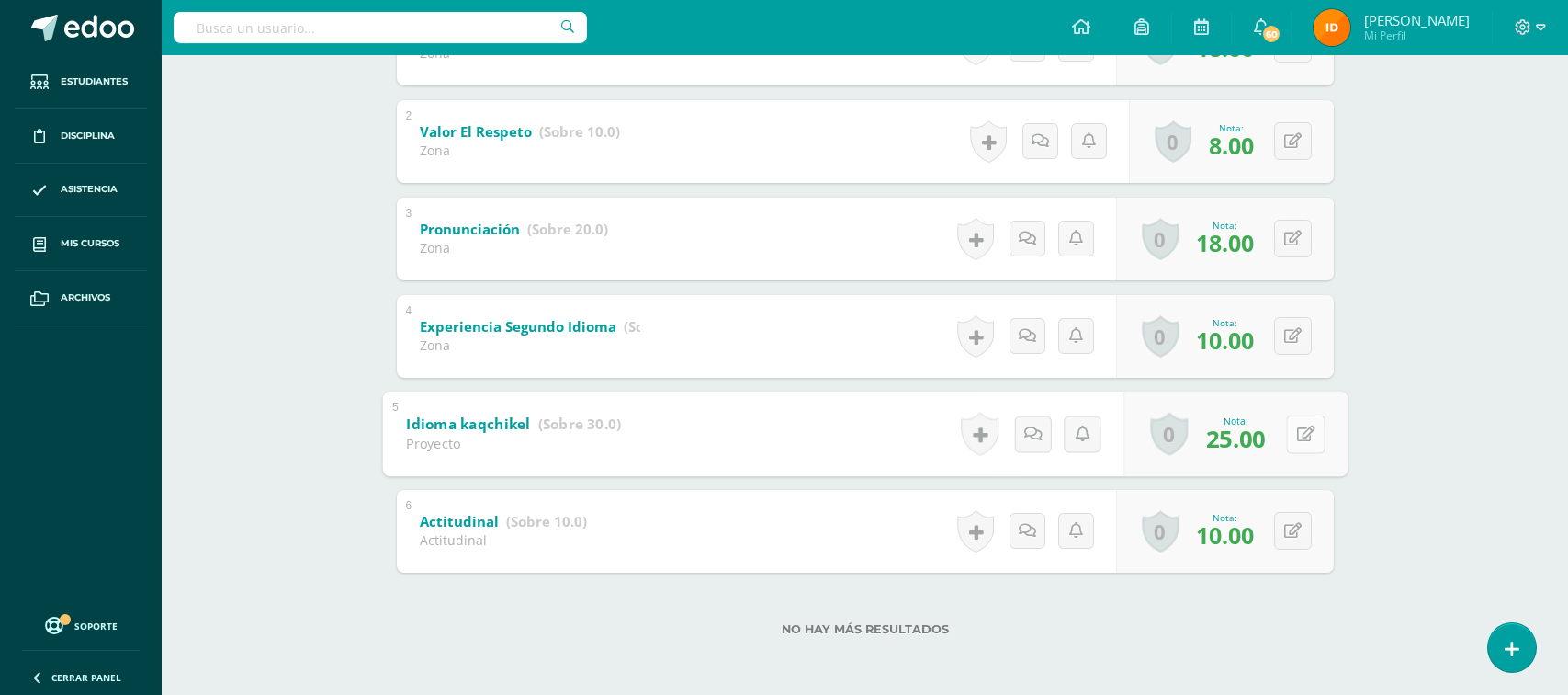
click at [1296, 436] on icon at bounding box center [1305, 433] width 18 height 16
type input "26"
click at [1266, 444] on link at bounding box center [1256, 439] width 37 height 37
drag, startPoint x: 1408, startPoint y: 440, endPoint x: 1279, endPoint y: 346, distance: 159.6
click at [1408, 437] on div "Segundo Idioma Primero Primaria "B" Herramientas Detalle de asistencias Activid…" at bounding box center [865, 147] width 1407 height 1095
